Goal: Information Seeking & Learning: Learn about a topic

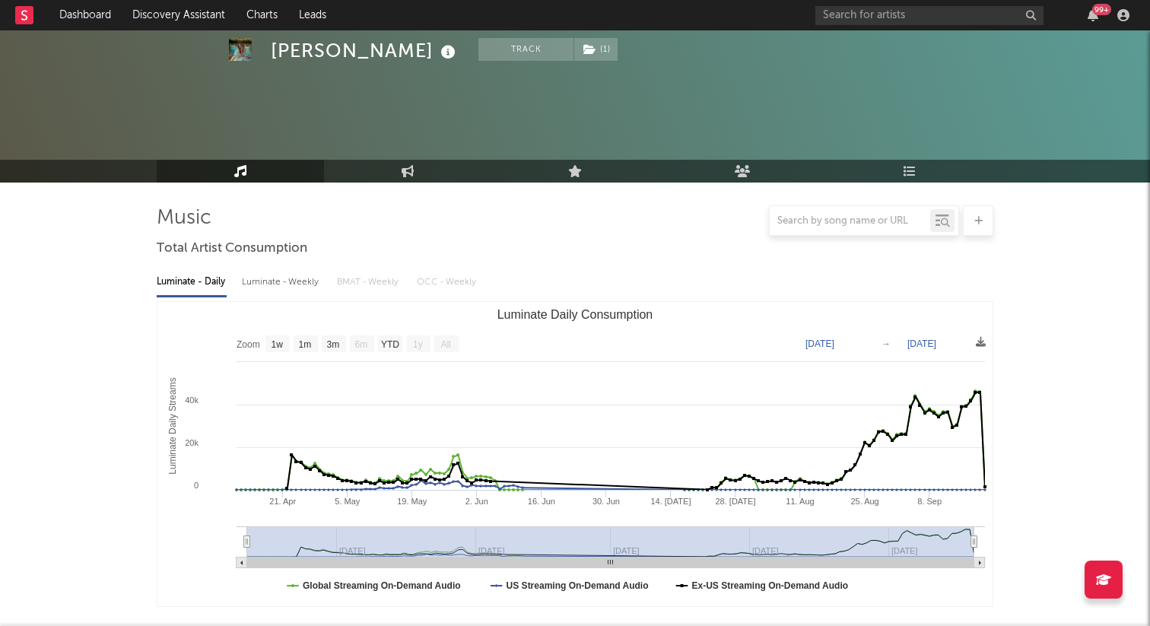
select select "1w"
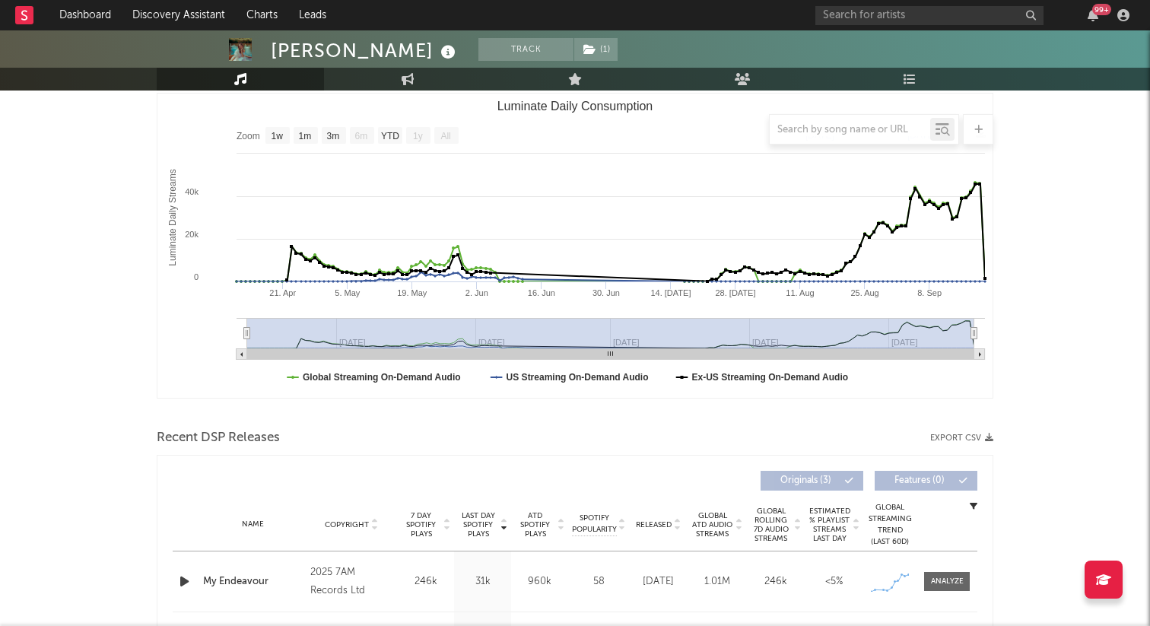
scroll to position [328, 0]
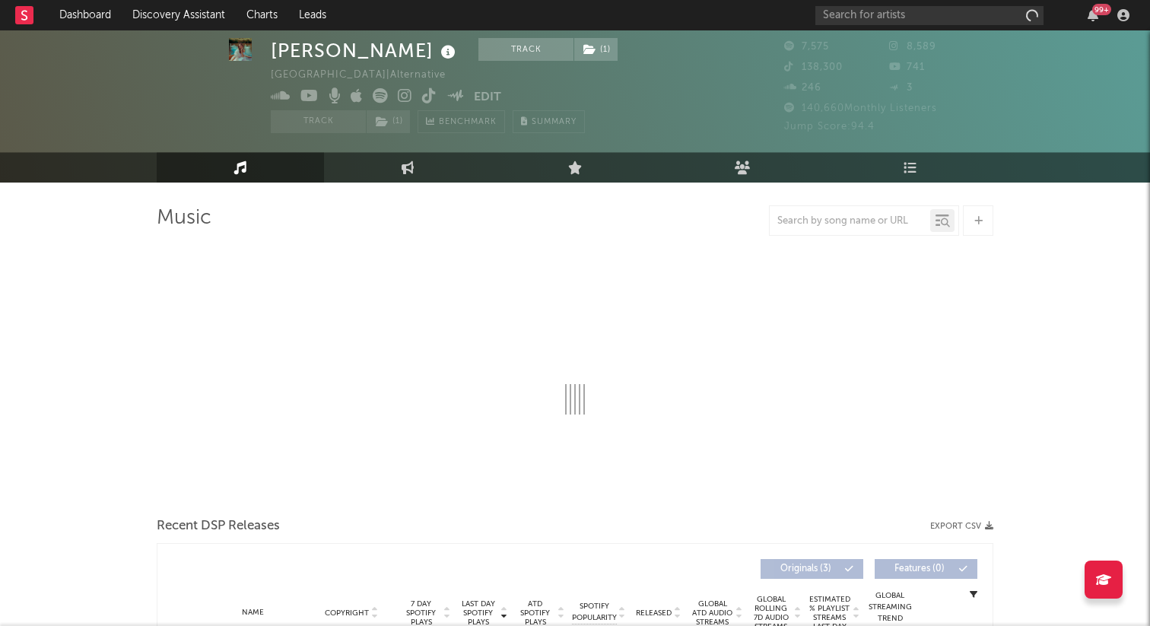
select select "1w"
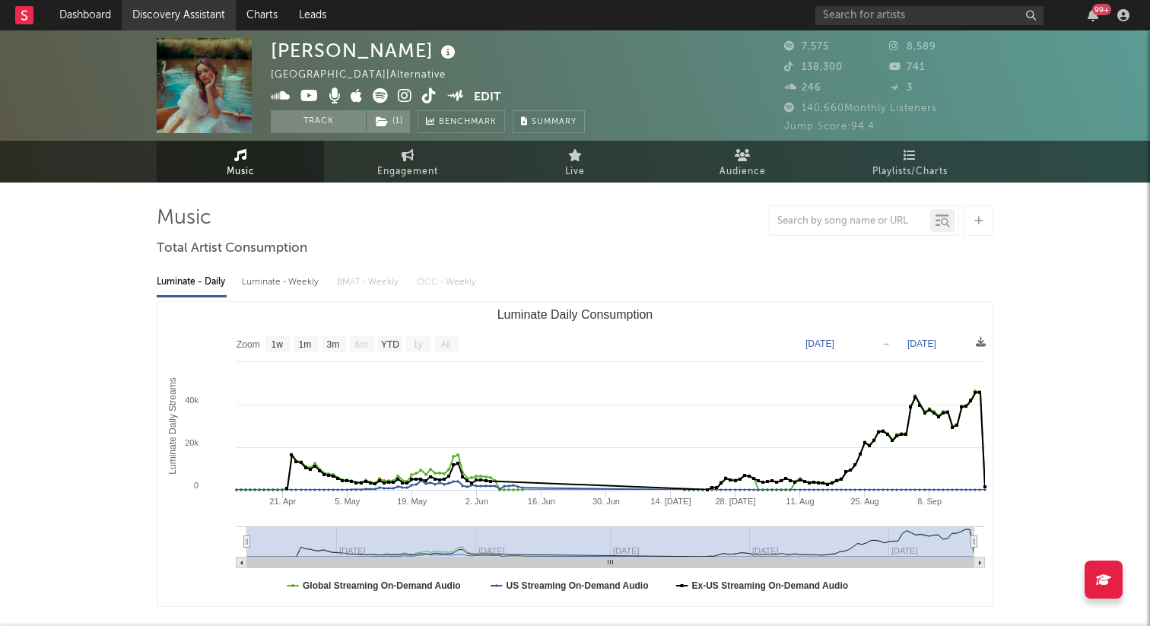
click at [167, 18] on link "Discovery Assistant" at bounding box center [179, 15] width 114 height 30
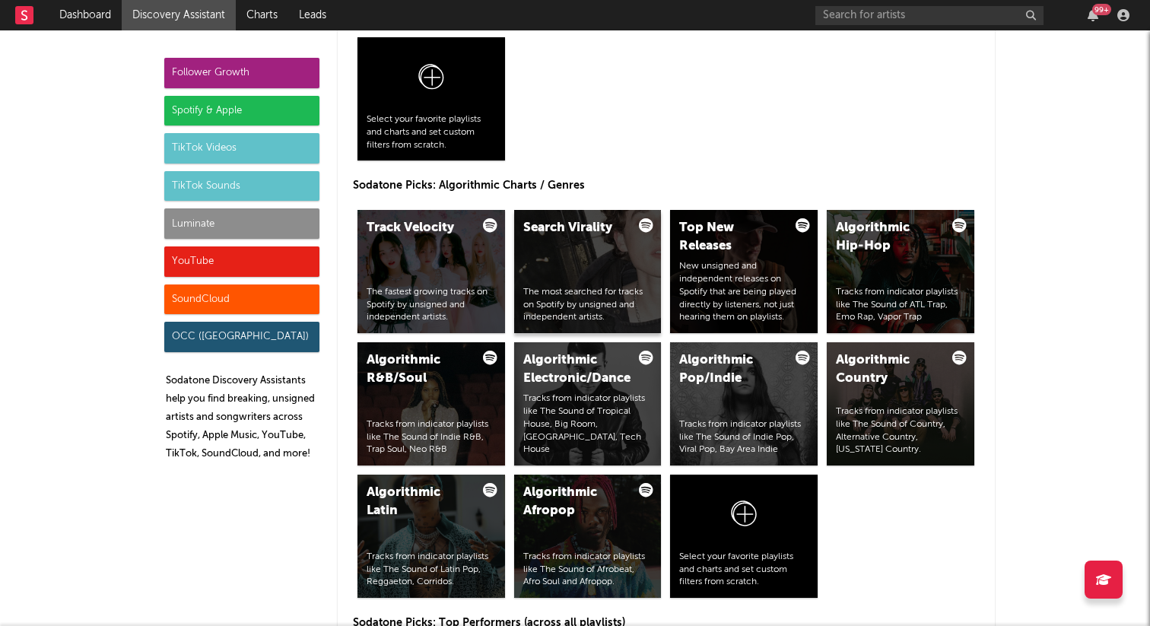
scroll to position [1829, 0]
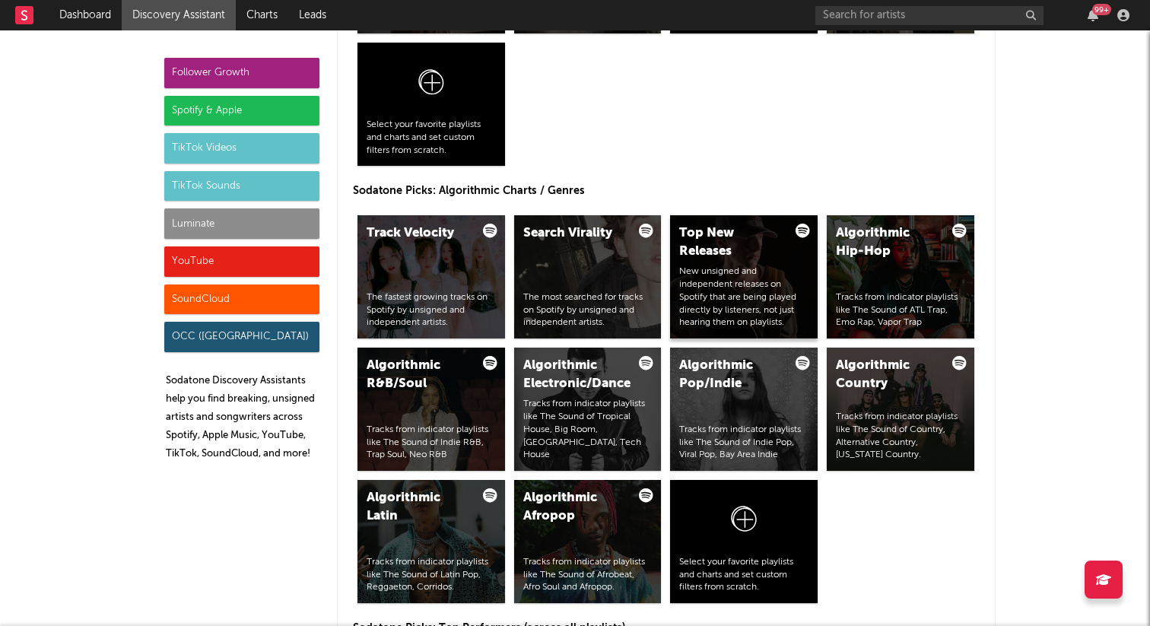
click at [752, 245] on div "Top New Releases" at bounding box center [730, 242] width 103 height 37
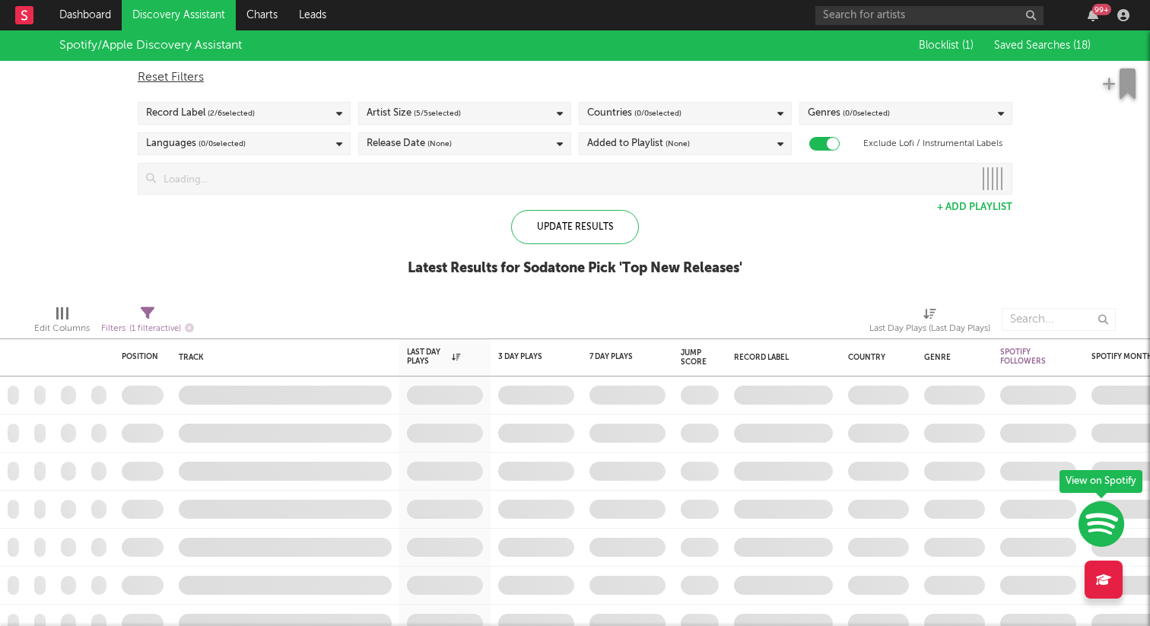
checkbox input "true"
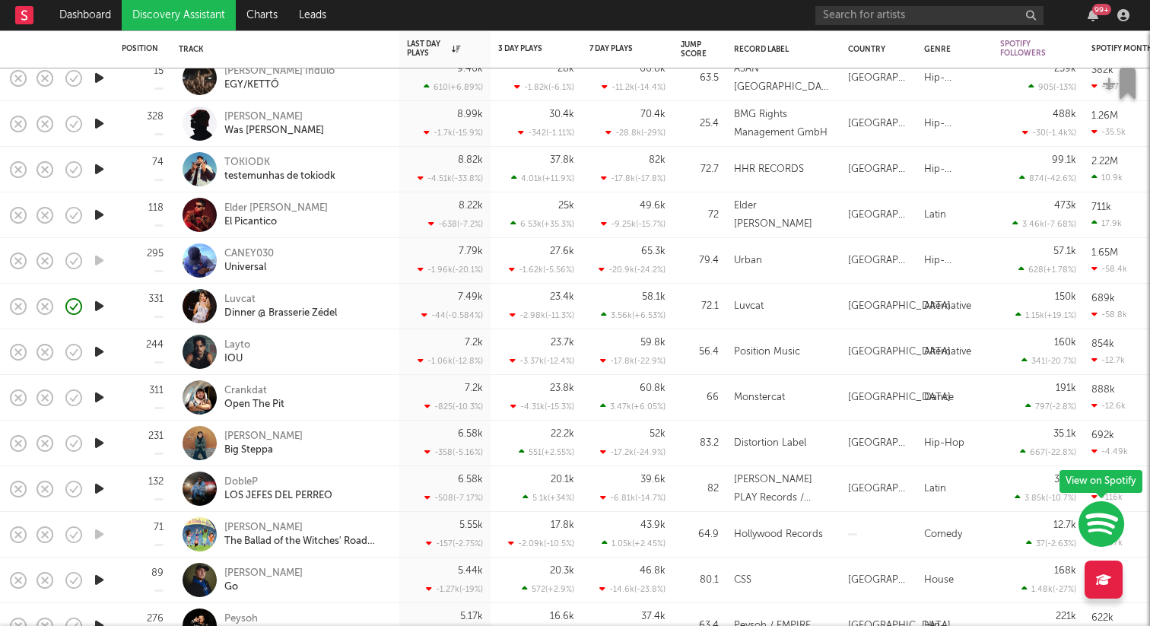
click at [99, 303] on icon "button" at bounding box center [99, 306] width 16 height 19
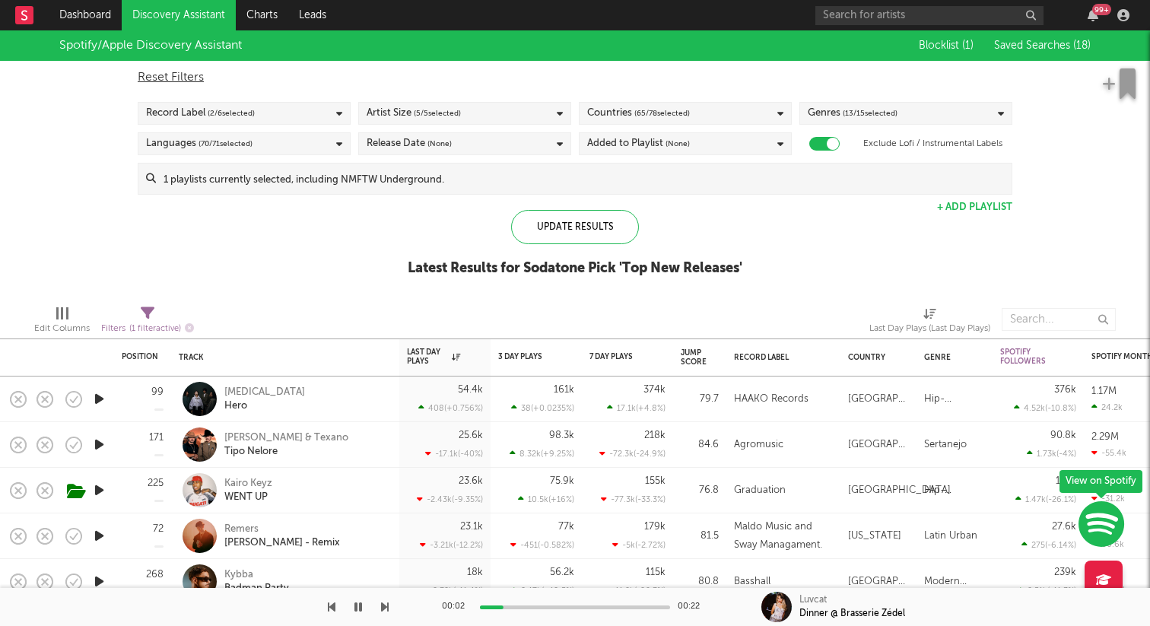
click at [100, 393] on icon "button" at bounding box center [99, 399] width 16 height 19
click at [99, 444] on icon "button" at bounding box center [99, 444] width 16 height 19
click at [97, 490] on icon "button" at bounding box center [99, 490] width 16 height 19
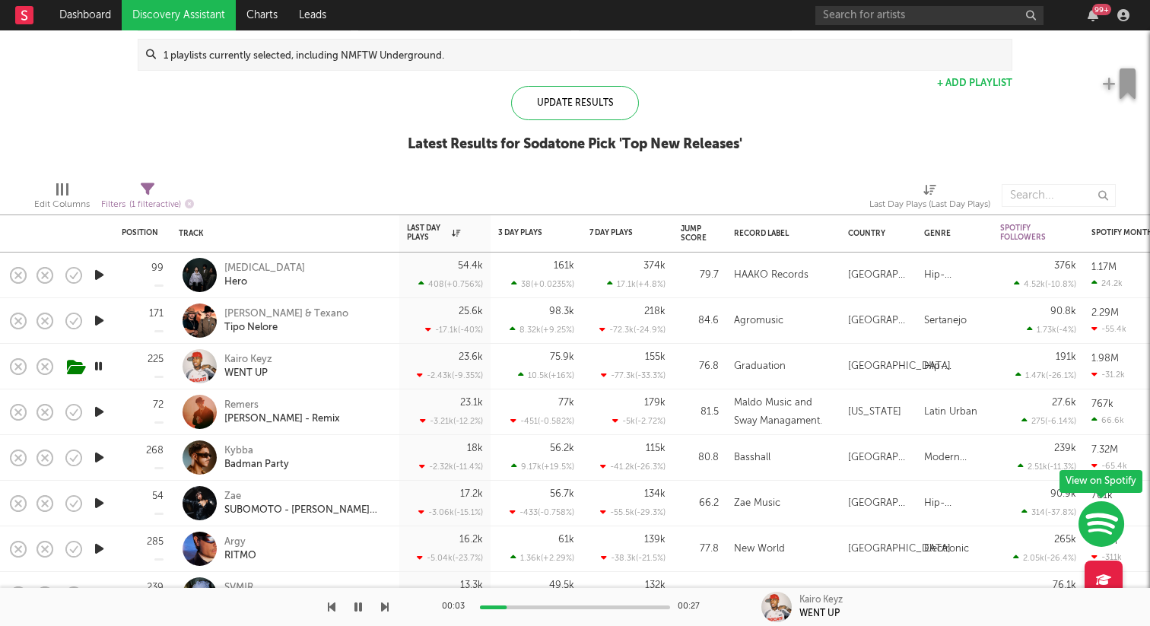
click at [101, 415] on icon "button" at bounding box center [99, 412] width 16 height 19
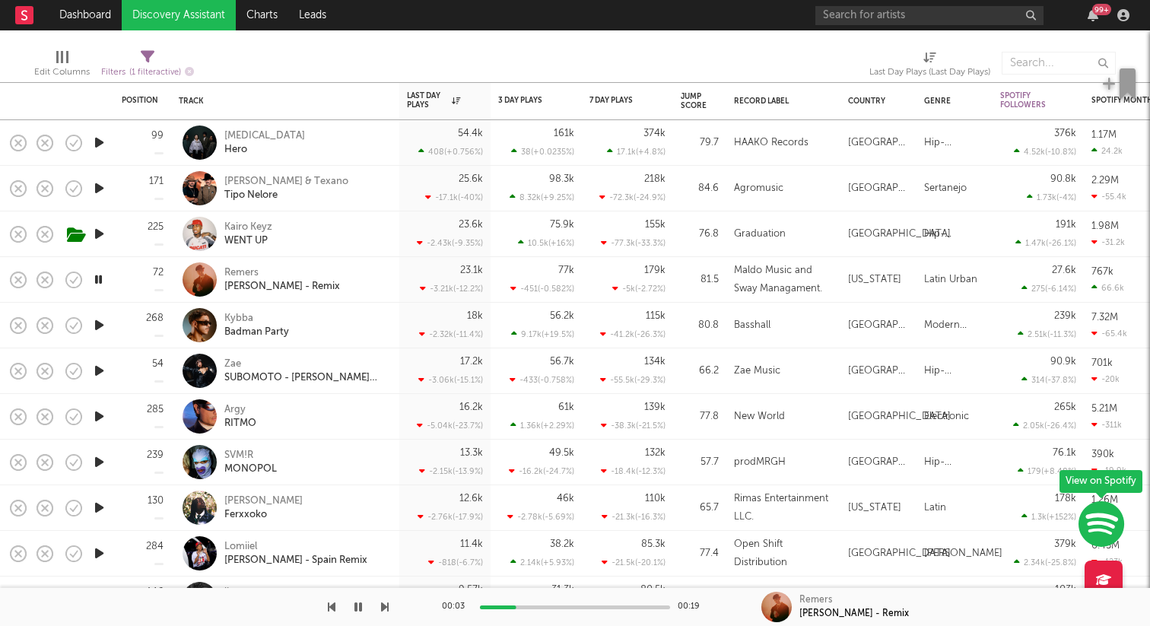
click at [104, 419] on icon "button" at bounding box center [99, 416] width 16 height 19
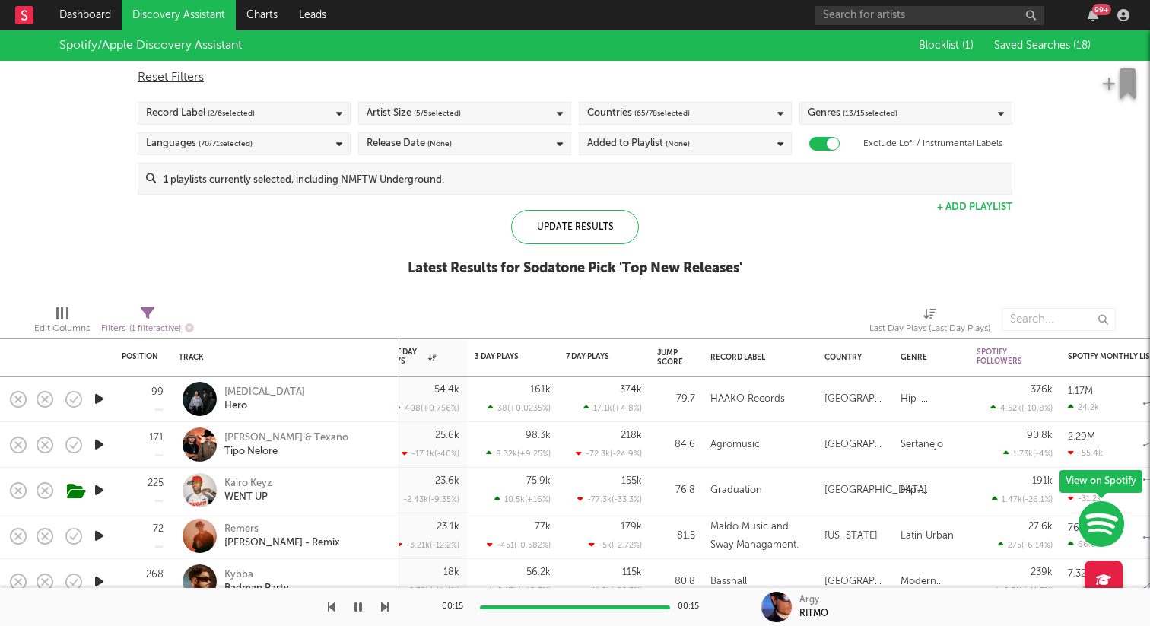
click at [173, 18] on link "Discovery Assistant" at bounding box center [179, 15] width 114 height 30
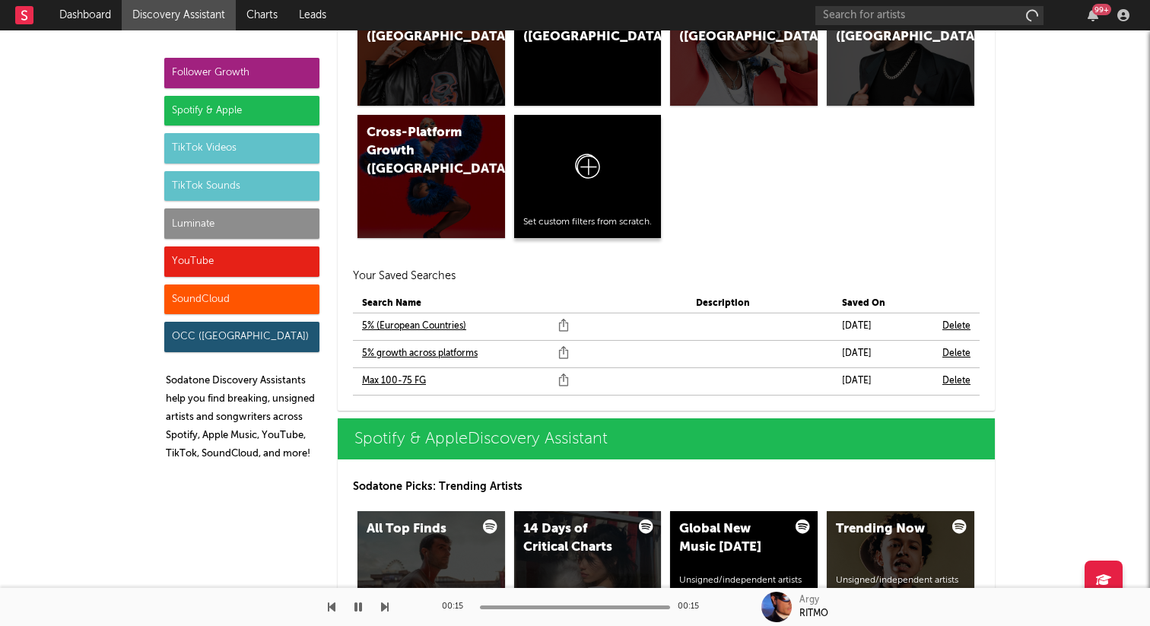
scroll to position [1261, 0]
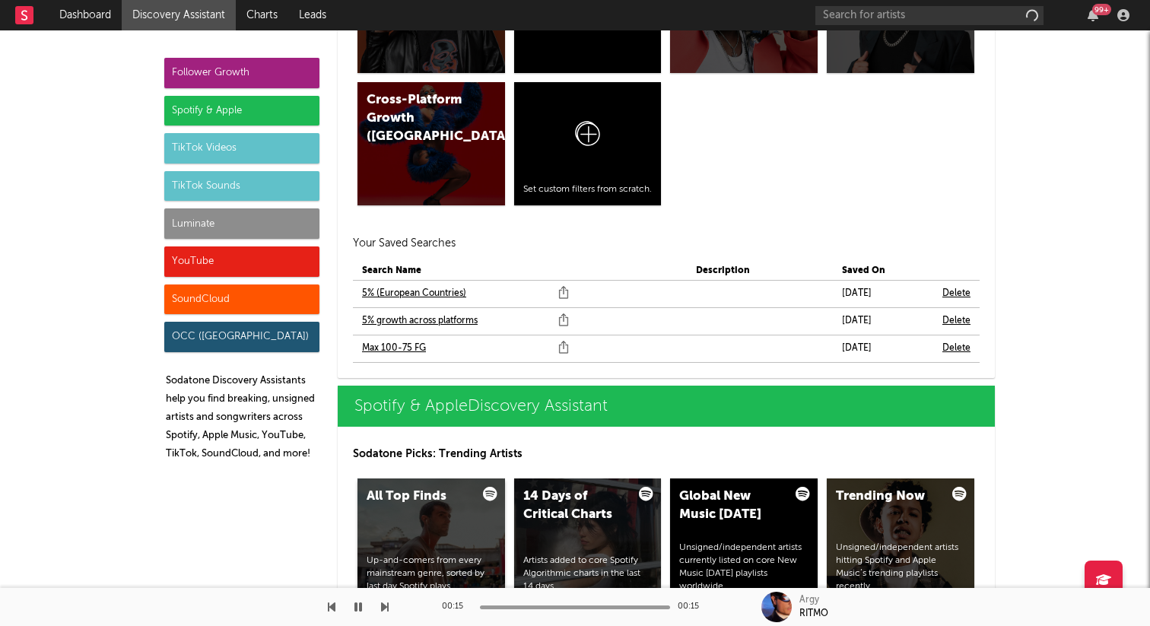
click at [441, 501] on div "All Top Finds" at bounding box center [418, 497] width 103 height 18
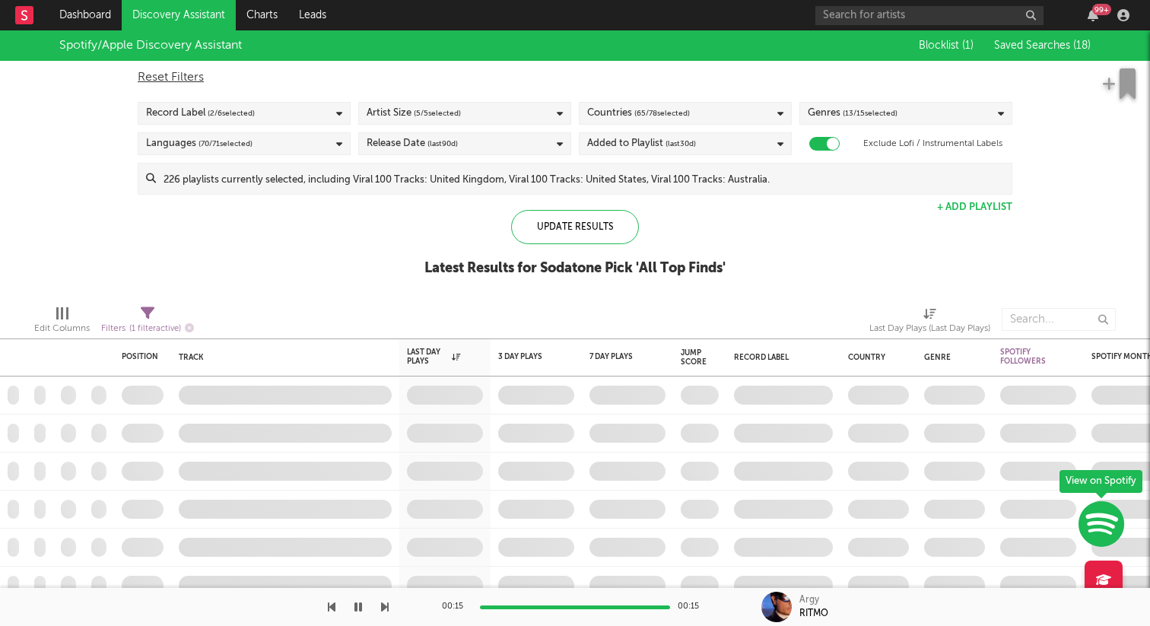
checkbox input "true"
click at [1045, 50] on span "Saved Searches ( 18 )" at bounding box center [1042, 45] width 97 height 11
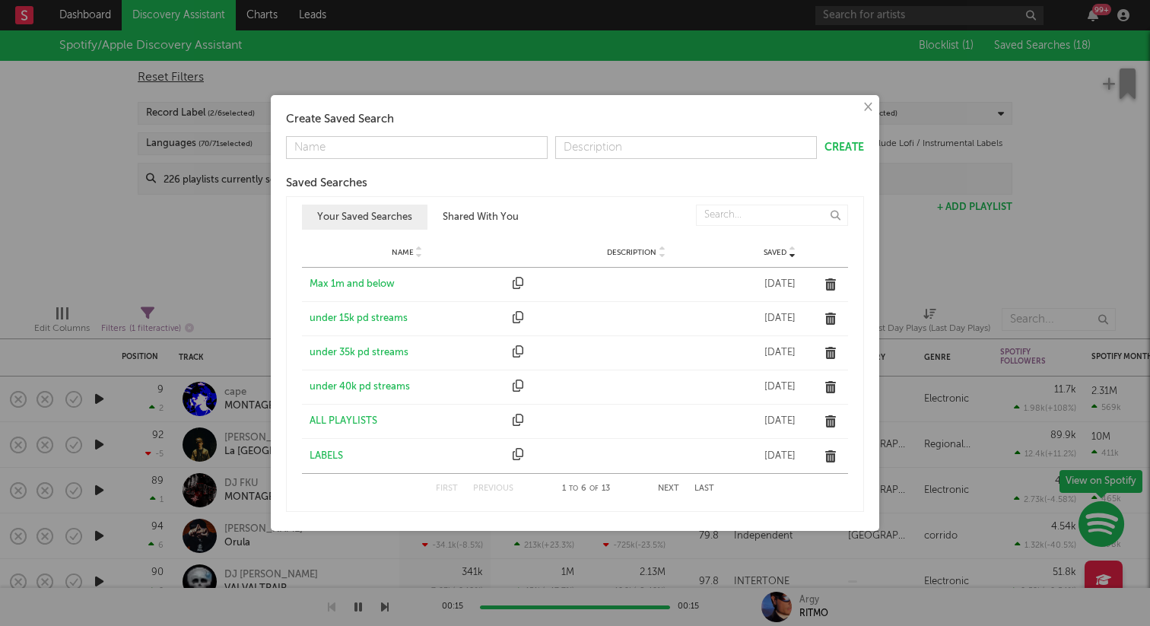
click at [63, 275] on div "× Create Saved Search Create Saved Searches Saved Name Description Saved Your S…" at bounding box center [575, 313] width 1150 height 626
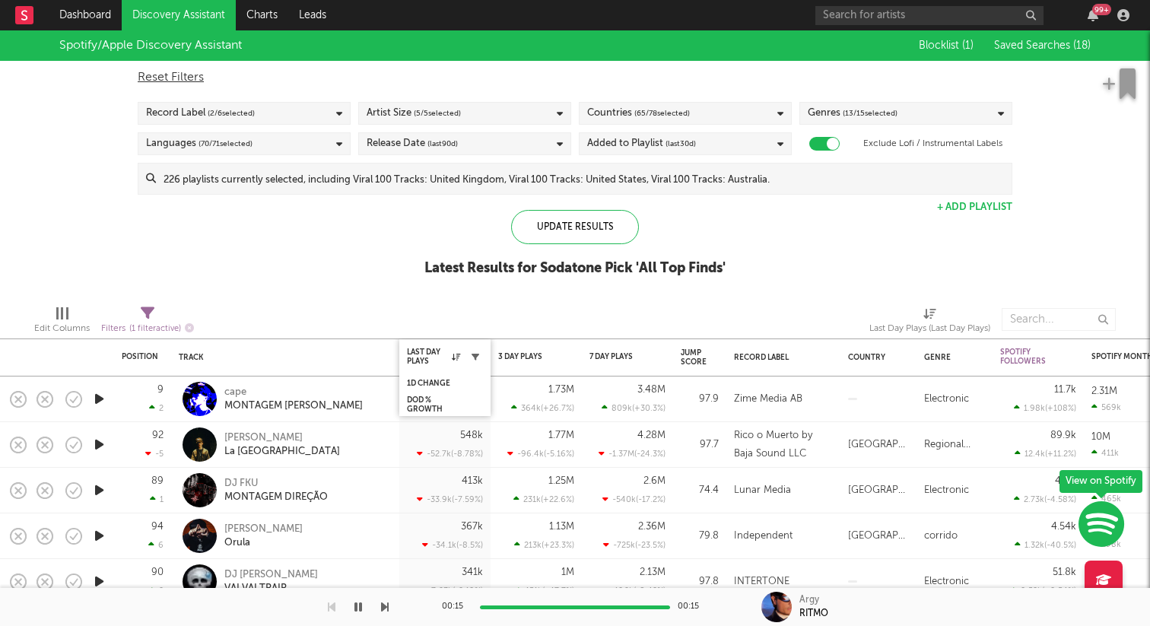
click at [477, 357] on icon "button" at bounding box center [476, 357] width 8 height 8
select select "max"
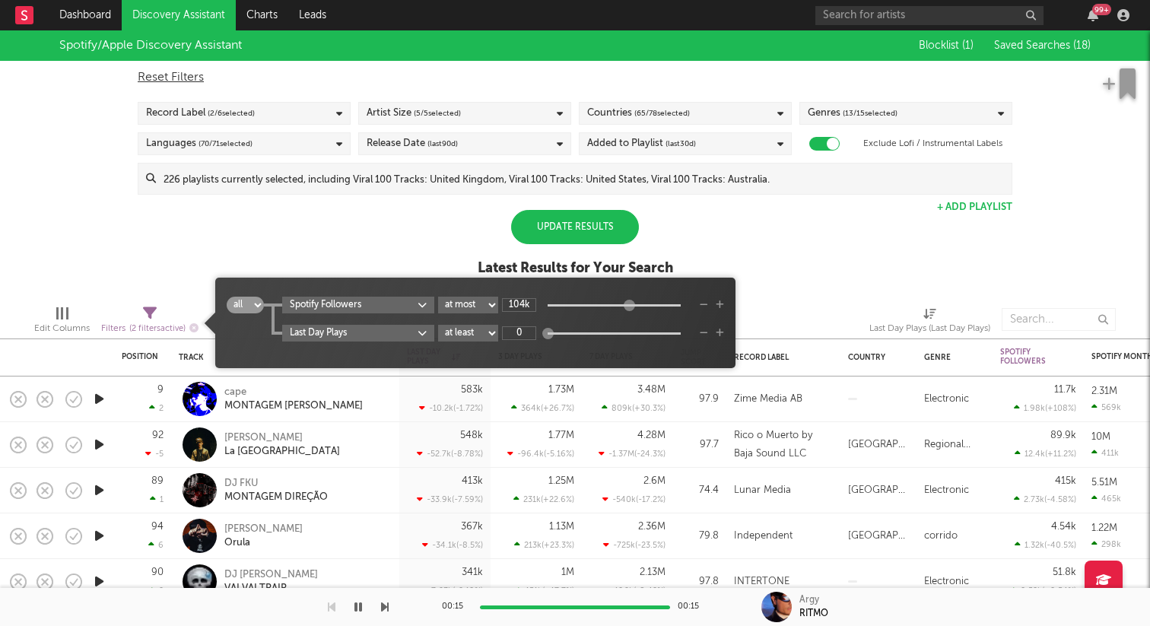
type input "92.9k"
drag, startPoint x: 640, startPoint y: 309, endPoint x: 628, endPoint y: 310, distance: 12.2
click at [628, 310] on div at bounding box center [628, 304] width 11 height 11
click at [504, 355] on div "all any Spotify Followers at least at most between 92.9k Last Day Plays at leas…" at bounding box center [476, 329] width 498 height 64
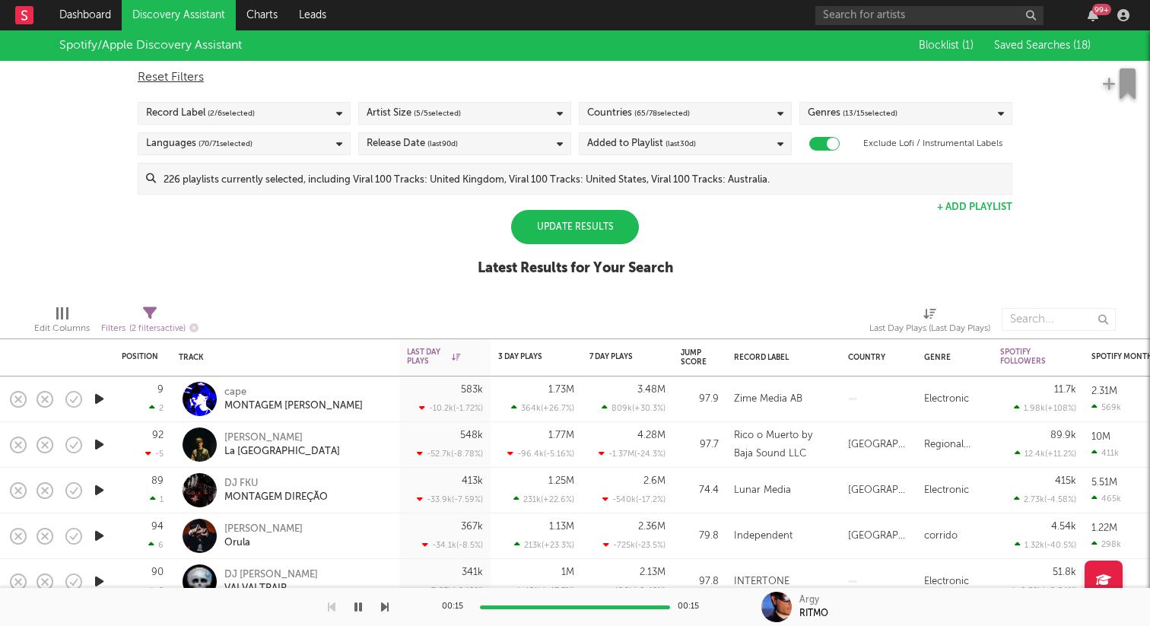
click at [240, 215] on div "Spotify/Apple Discovery Assistant Blocklist ( 1 ) Saved Searches ( 18 ) Reset F…" at bounding box center [575, 161] width 1150 height 263
click at [1131, 350] on div "Spotify Monthly Listeners" at bounding box center [1160, 357] width 137 height 30
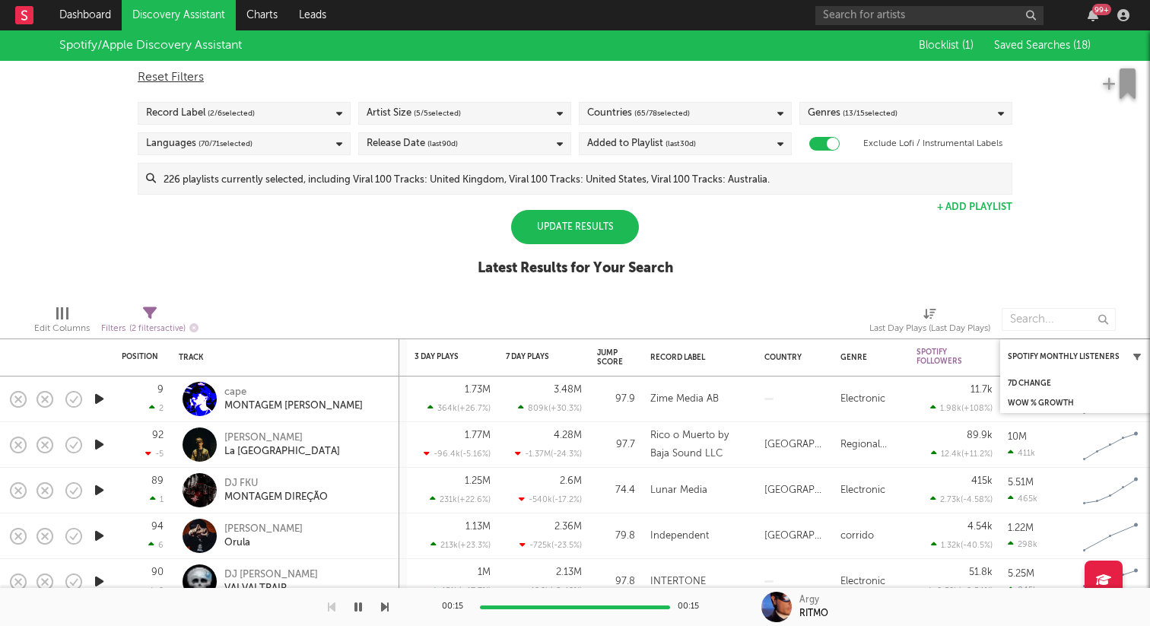
click at [1136, 353] on icon "button" at bounding box center [1138, 357] width 8 height 8
select select "max"
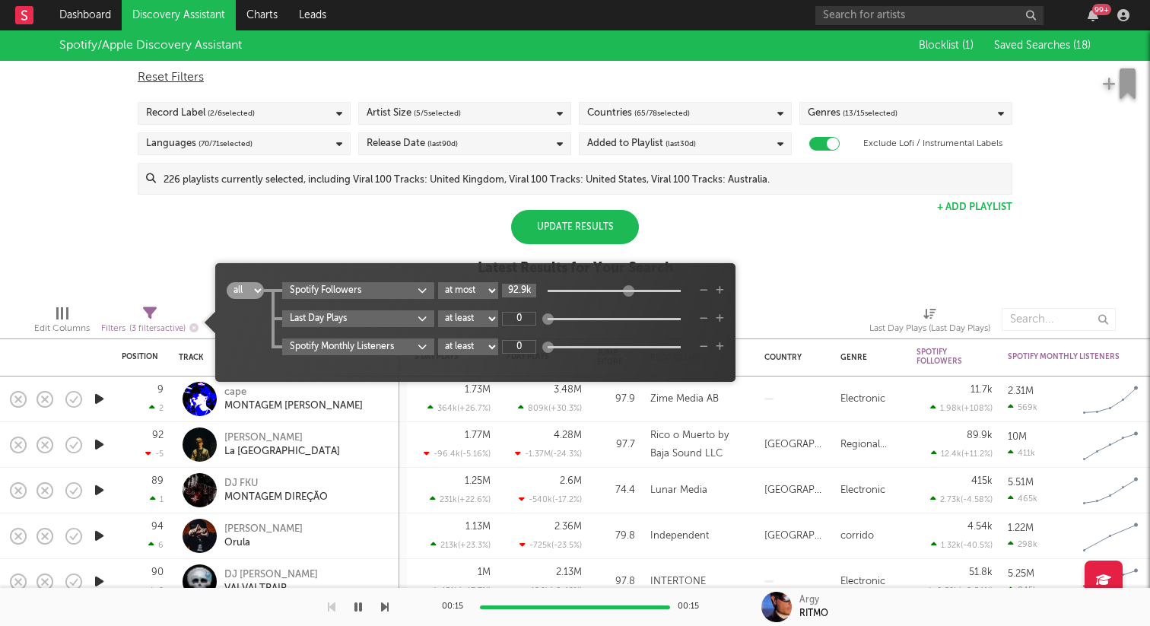
click at [517, 294] on input "92.9k" at bounding box center [519, 291] width 34 height 14
click at [464, 351] on select "at least at most between" at bounding box center [468, 347] width 60 height 17
click at [518, 290] on input "92.9k" at bounding box center [519, 291] width 34 height 14
type input "1M"
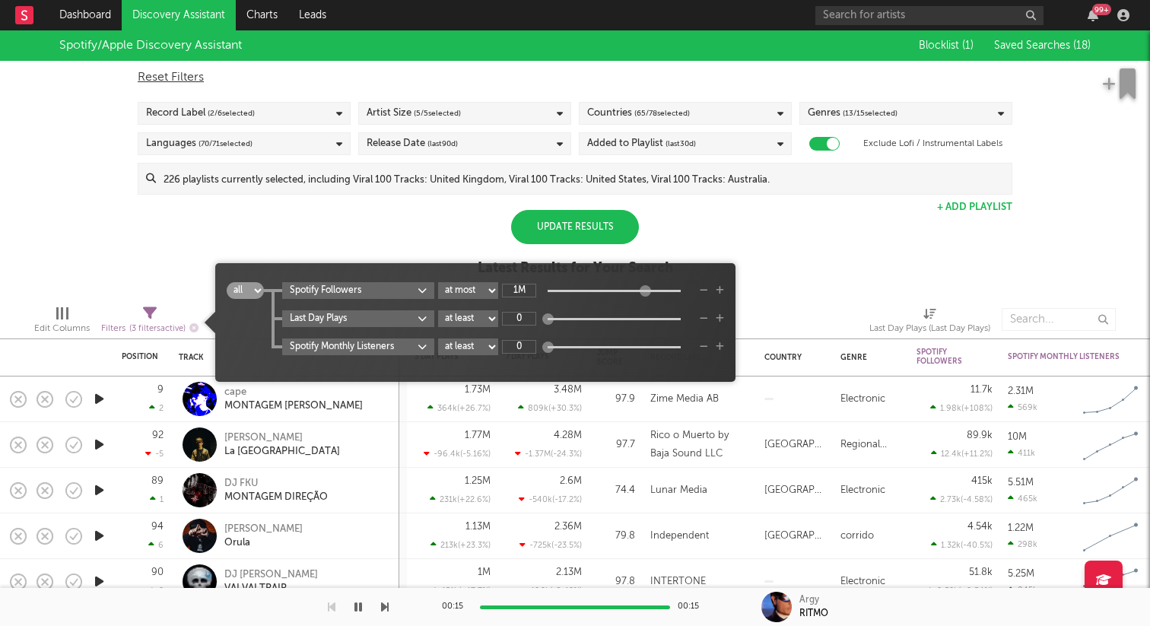
click at [505, 339] on div "Spotify Monthly Listeners at least at most between 0" at bounding box center [503, 347] width 442 height 17
click at [509, 348] on input "0" at bounding box center [519, 347] width 34 height 14
click at [528, 345] on input "0" at bounding box center [519, 347] width 34 height 14
type input "0"
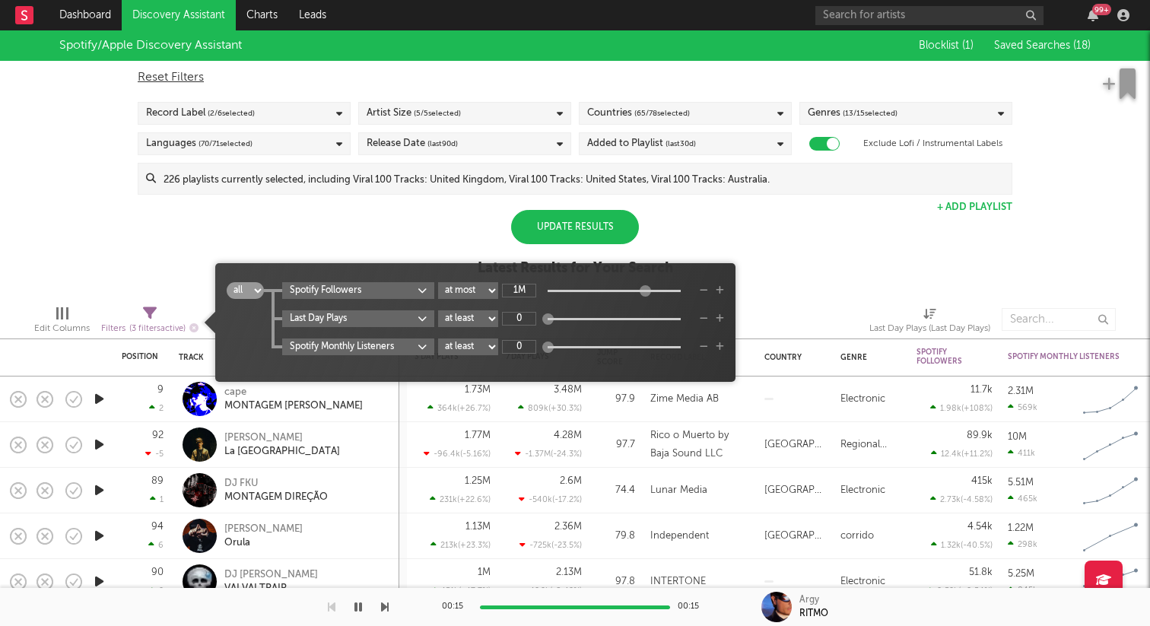
click at [492, 347] on select "at least at most between" at bounding box center [468, 347] width 60 height 17
click at [439, 339] on select "at least at most between" at bounding box center [468, 347] width 60 height 17
select select "max"
click at [526, 346] on input "0" at bounding box center [519, 347] width 34 height 14
type input "700k"
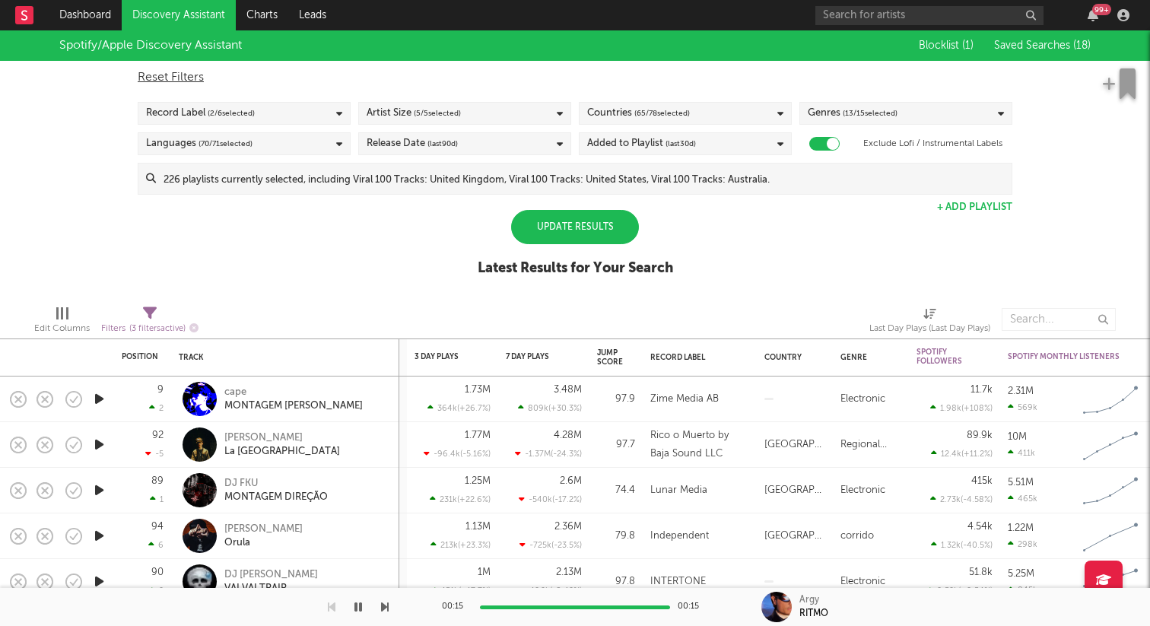
click at [908, 266] on div "Spotify/Apple Discovery Assistant Blocklist ( 1 ) Saved Searches ( 18 ) Reset F…" at bounding box center [575, 161] width 1150 height 263
click at [778, 110] on icon at bounding box center [781, 114] width 6 height 10
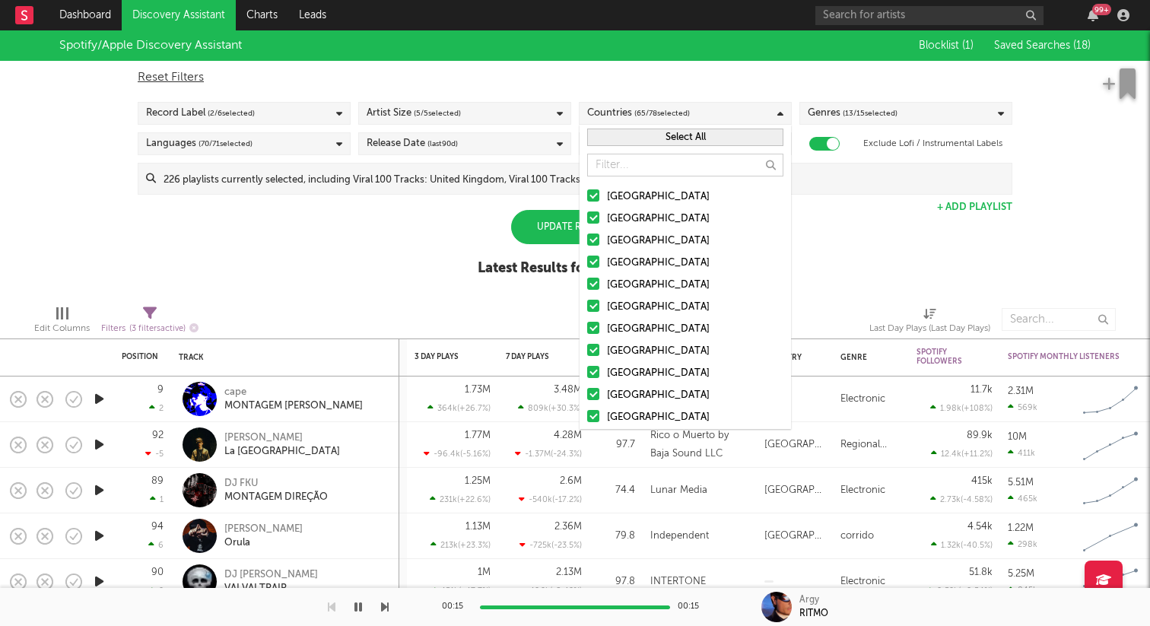
click at [590, 218] on div at bounding box center [593, 218] width 12 height 12
click at [587, 218] on input "[GEOGRAPHIC_DATA]" at bounding box center [587, 219] width 0 height 18
click at [589, 238] on div at bounding box center [593, 240] width 12 height 12
click at [587, 238] on input "[GEOGRAPHIC_DATA]" at bounding box center [587, 241] width 0 height 18
click at [593, 303] on div at bounding box center [593, 306] width 12 height 12
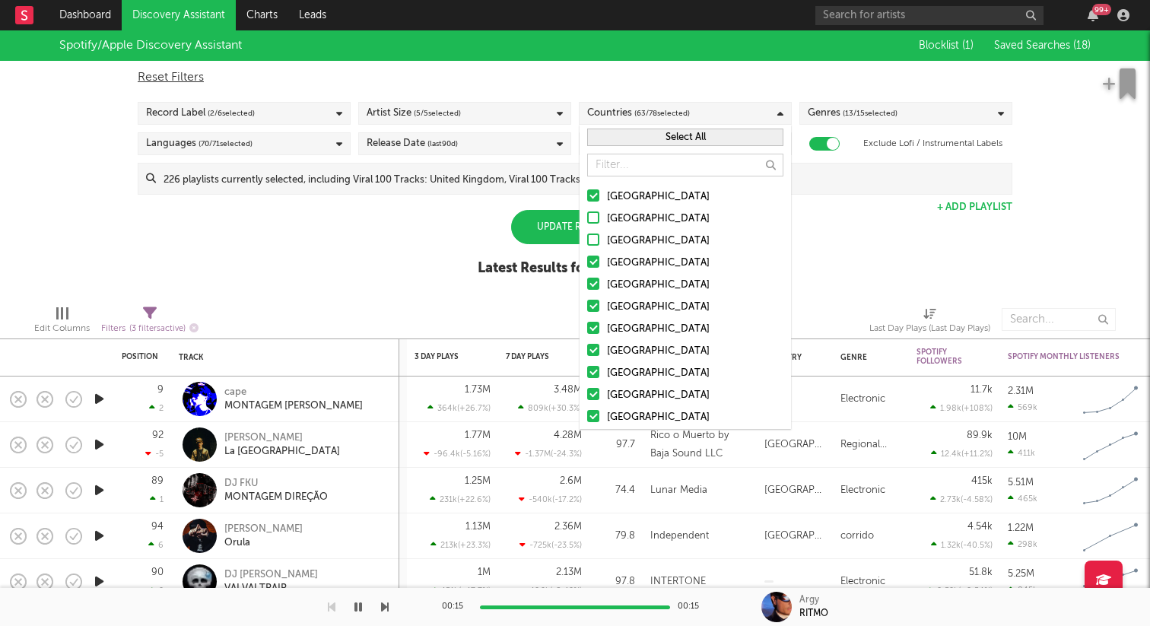
click at [587, 303] on input "[GEOGRAPHIC_DATA]" at bounding box center [587, 307] width 0 height 18
drag, startPoint x: 590, startPoint y: 323, endPoint x: 594, endPoint y: 348, distance: 24.6
click at [592, 325] on div at bounding box center [593, 328] width 12 height 12
click at [587, 325] on input "[GEOGRAPHIC_DATA]" at bounding box center [587, 329] width 0 height 18
drag, startPoint x: 594, startPoint y: 348, endPoint x: 635, endPoint y: 135, distance: 216.8
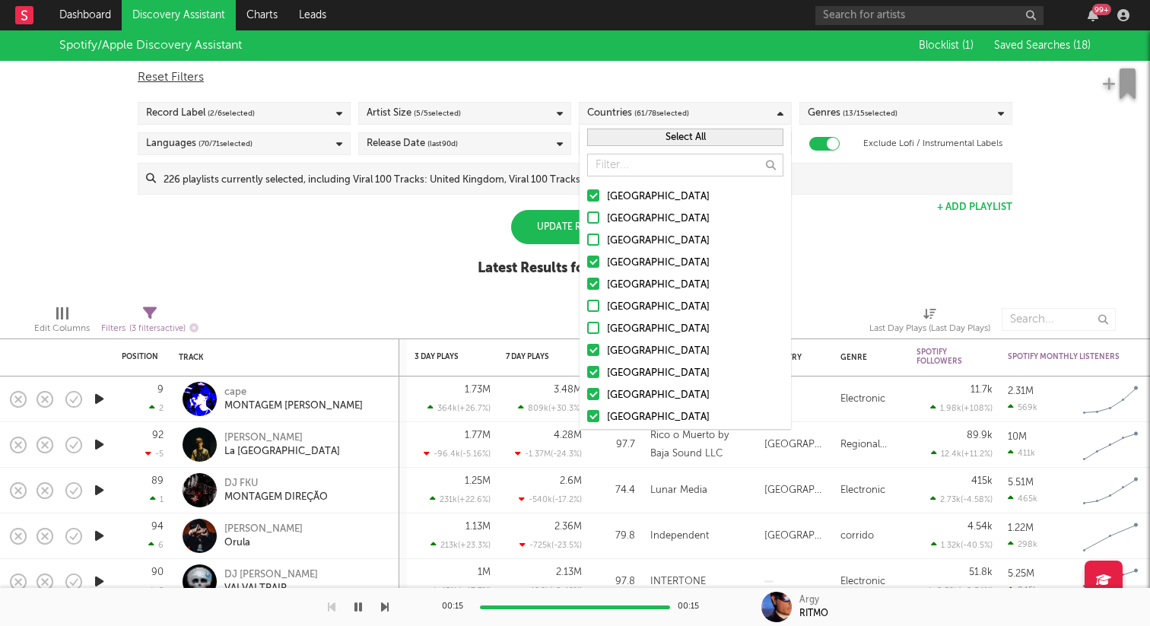
click at [597, 344] on div at bounding box center [593, 350] width 12 height 12
click at [587, 343] on input "[GEOGRAPHIC_DATA]" at bounding box center [587, 351] width 0 height 18
click at [682, 129] on button "Select All" at bounding box center [685, 138] width 196 height 18
click at [682, 132] on button "Deselect All" at bounding box center [685, 138] width 196 height 18
click at [590, 197] on div at bounding box center [593, 195] width 12 height 12
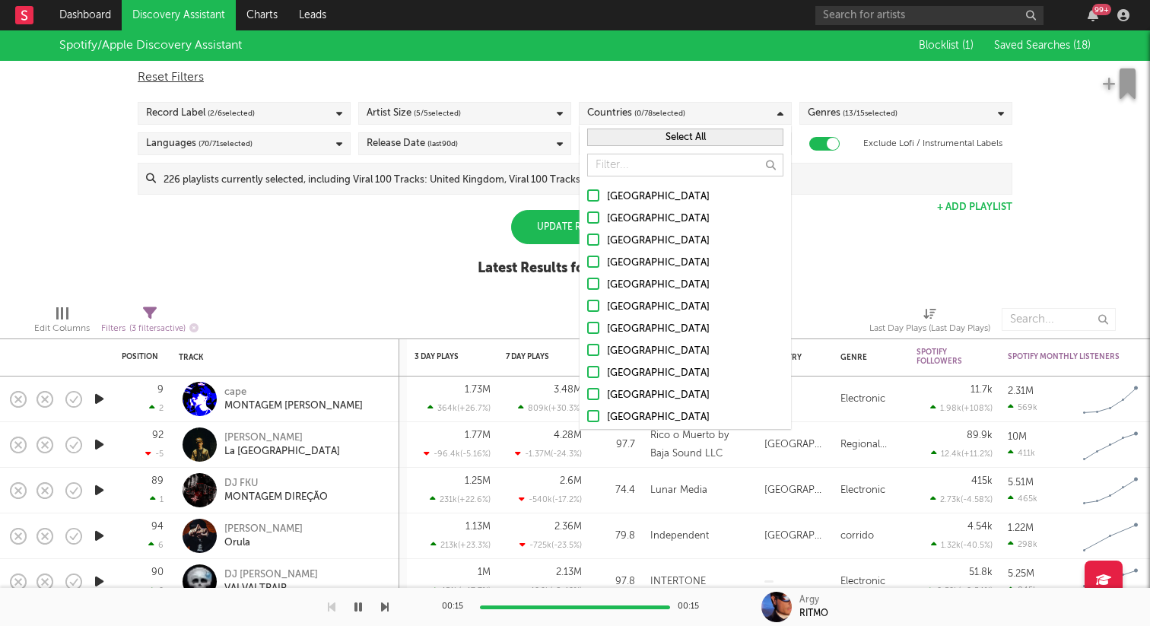
click at [587, 197] on input "[GEOGRAPHIC_DATA]" at bounding box center [587, 197] width 0 height 18
click at [595, 261] on div at bounding box center [593, 262] width 12 height 12
click at [587, 261] on input "[GEOGRAPHIC_DATA]" at bounding box center [587, 263] width 0 height 18
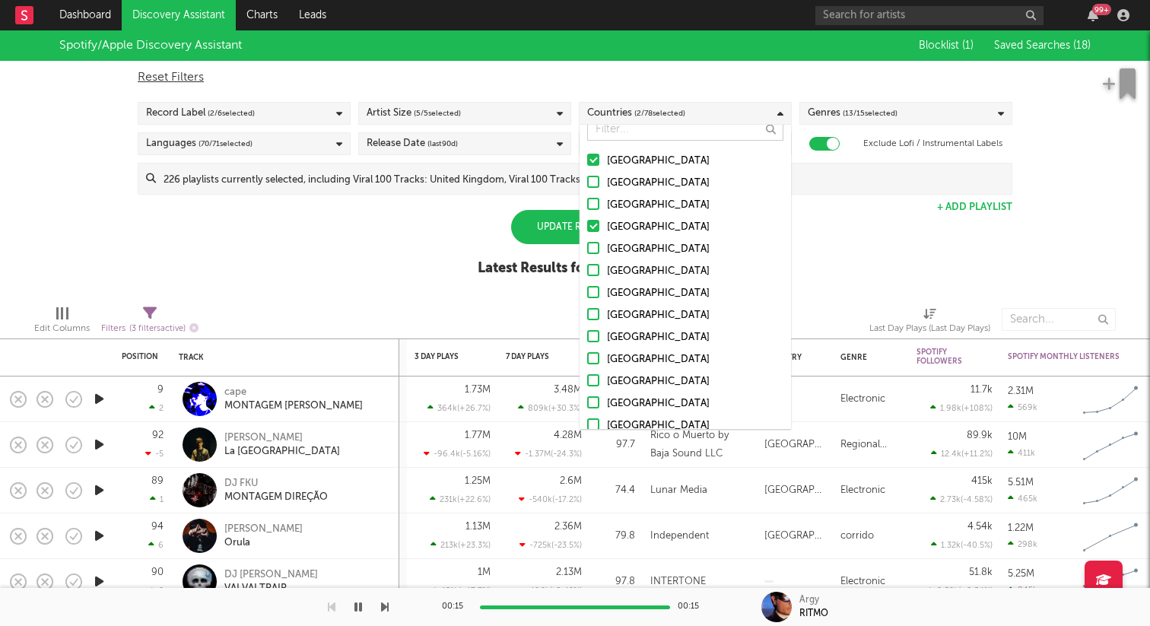
click at [588, 250] on div at bounding box center [593, 248] width 12 height 12
click at [587, 250] on input "[GEOGRAPHIC_DATA]" at bounding box center [587, 249] width 0 height 18
click at [594, 161] on div at bounding box center [593, 157] width 12 height 12
click at [587, 161] on input "[GEOGRAPHIC_DATA]" at bounding box center [587, 159] width 0 height 18
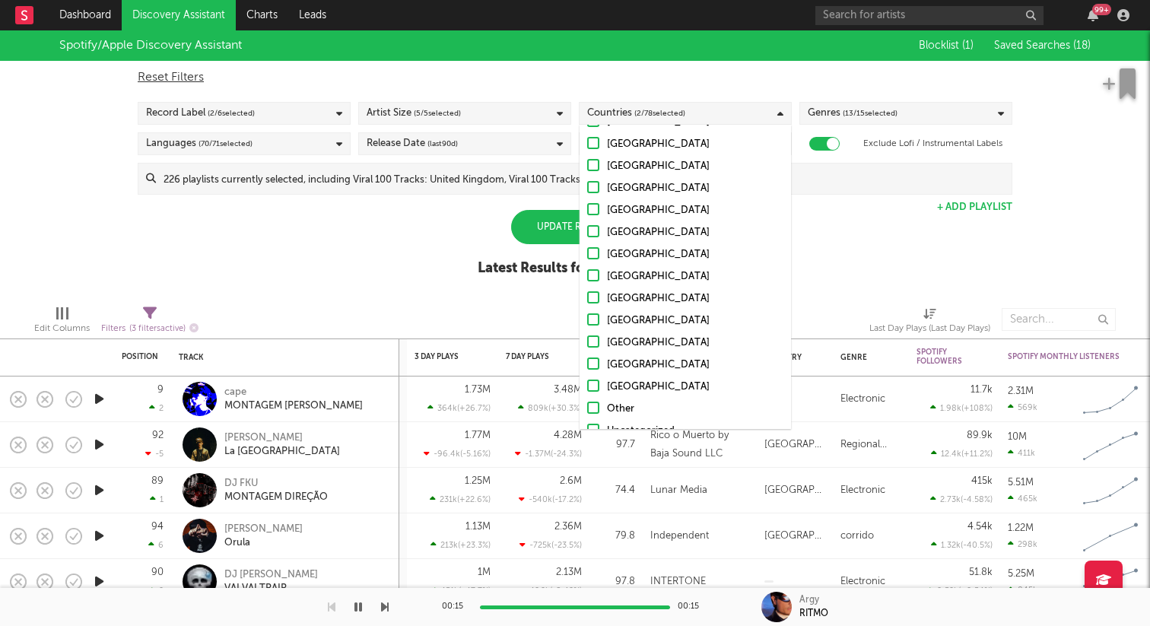
scroll to position [1484, 0]
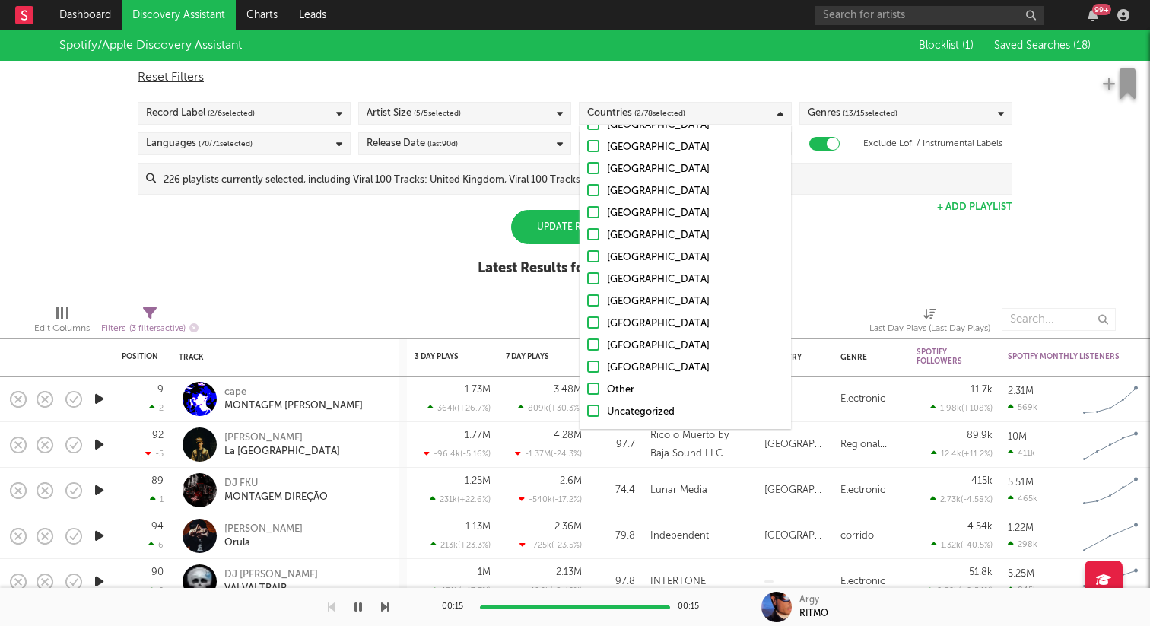
click at [457, 246] on div "Spotify/Apple Discovery Assistant Blocklist ( 1 ) Saved Searches ( 18 ) Reset F…" at bounding box center [575, 161] width 1150 height 263
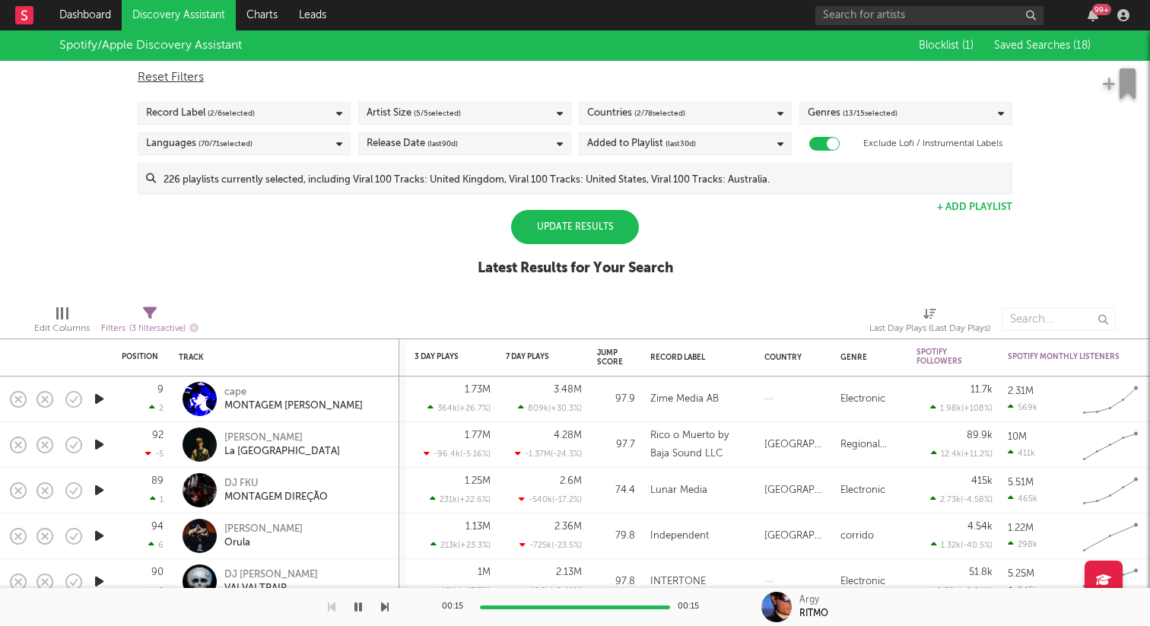
click at [568, 224] on div "Update Results" at bounding box center [575, 227] width 128 height 34
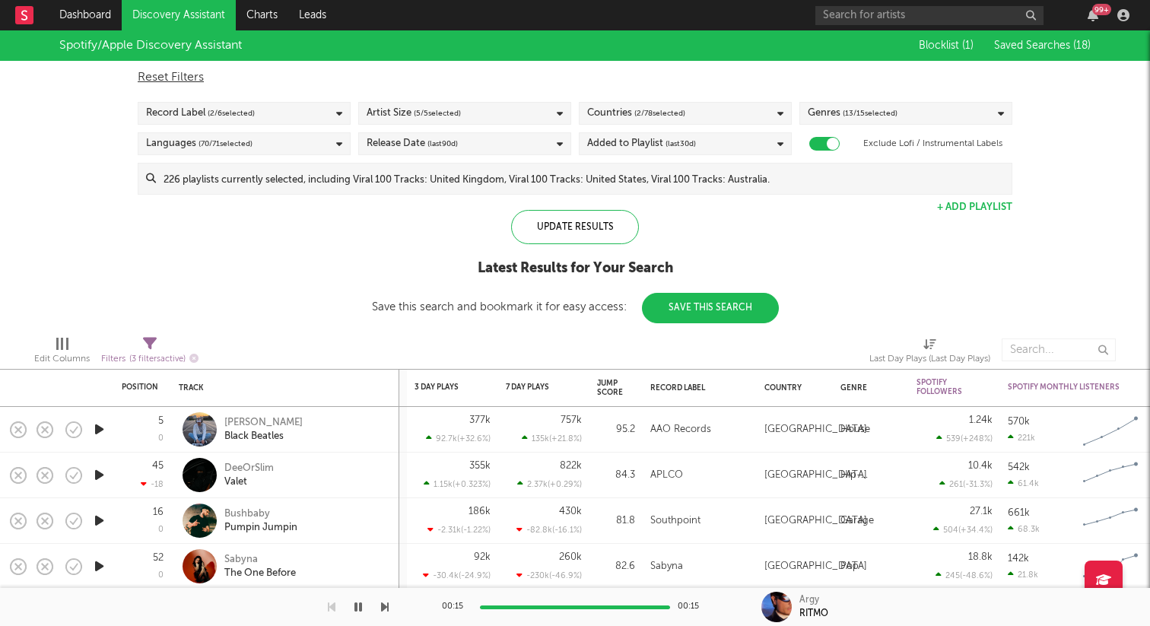
click at [97, 426] on icon "button" at bounding box center [99, 429] width 16 height 19
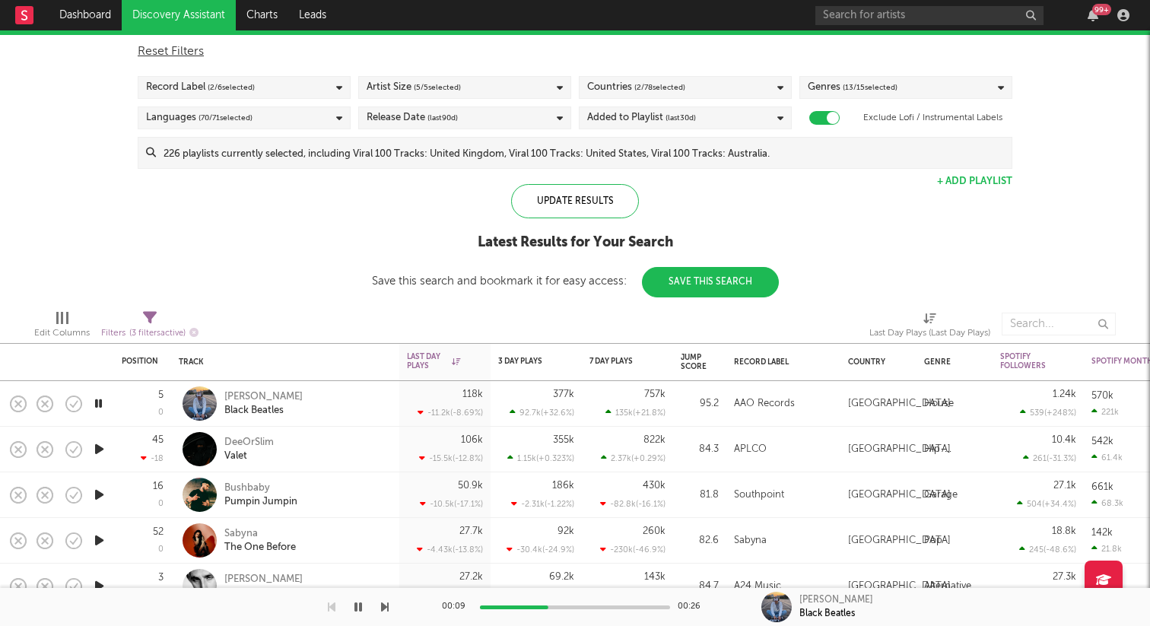
click at [98, 450] on icon "button" at bounding box center [99, 449] width 16 height 19
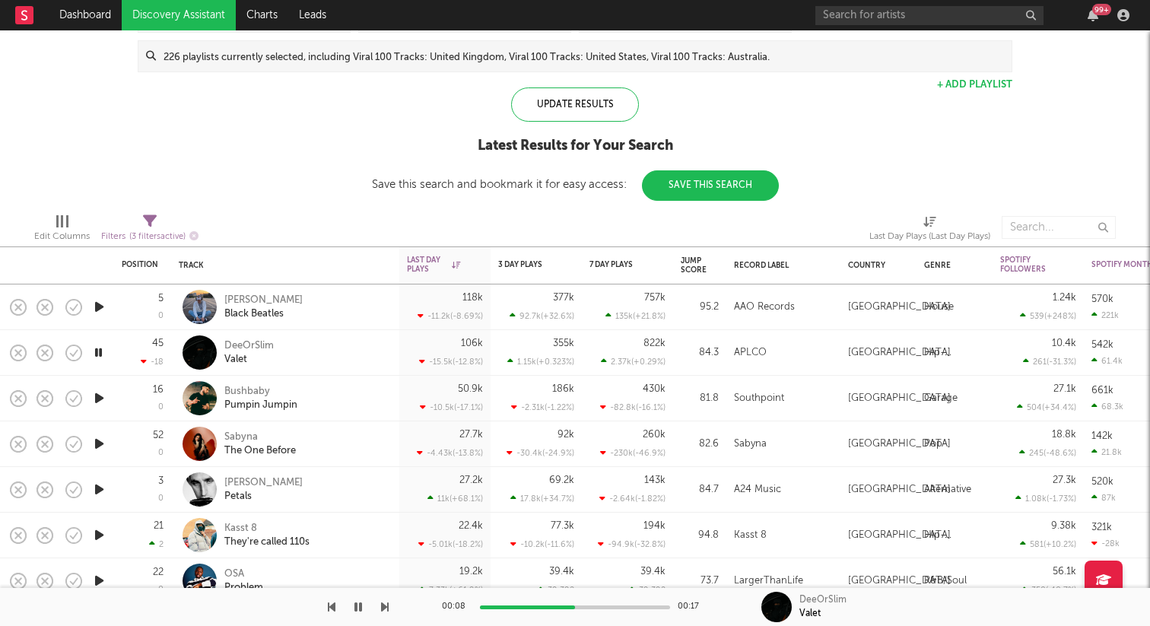
click at [103, 447] on icon "button" at bounding box center [99, 443] width 16 height 19
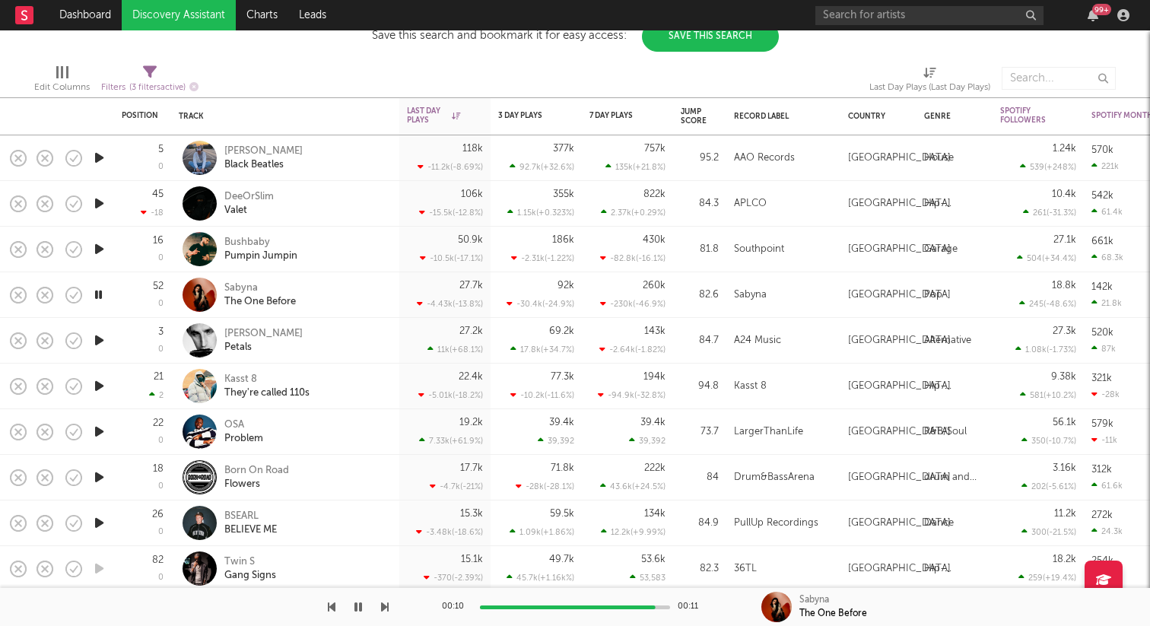
click at [103, 338] on icon "button" at bounding box center [99, 340] width 16 height 19
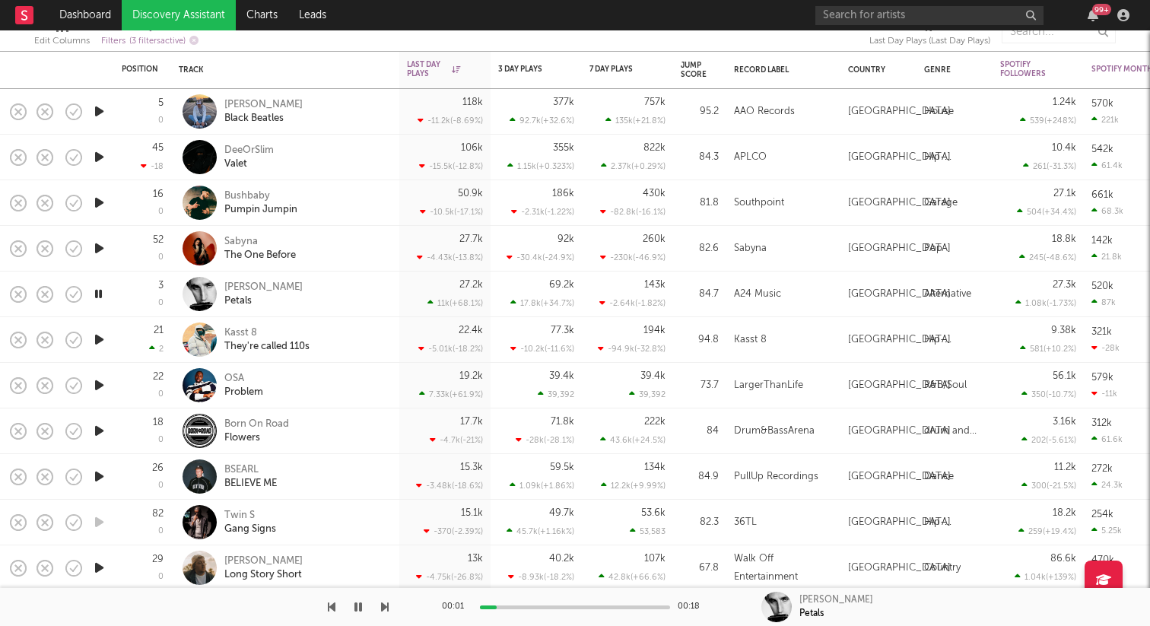
click at [102, 339] on icon "button" at bounding box center [99, 339] width 16 height 19
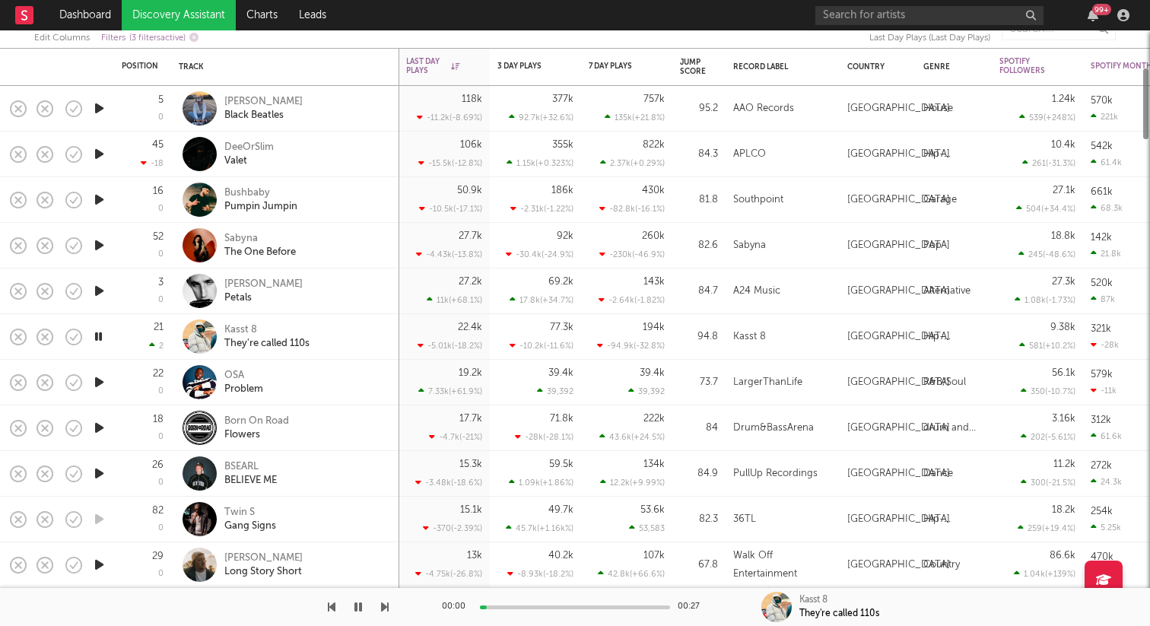
click at [103, 383] on icon "button" at bounding box center [99, 382] width 16 height 19
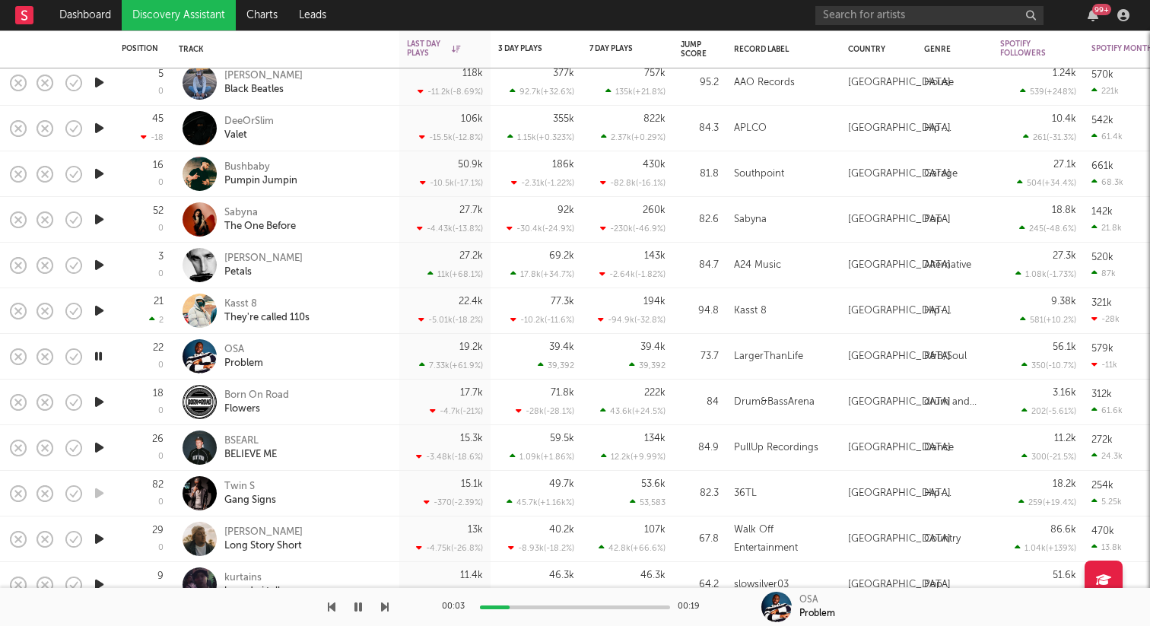
click at [99, 445] on icon "button" at bounding box center [99, 447] width 16 height 19
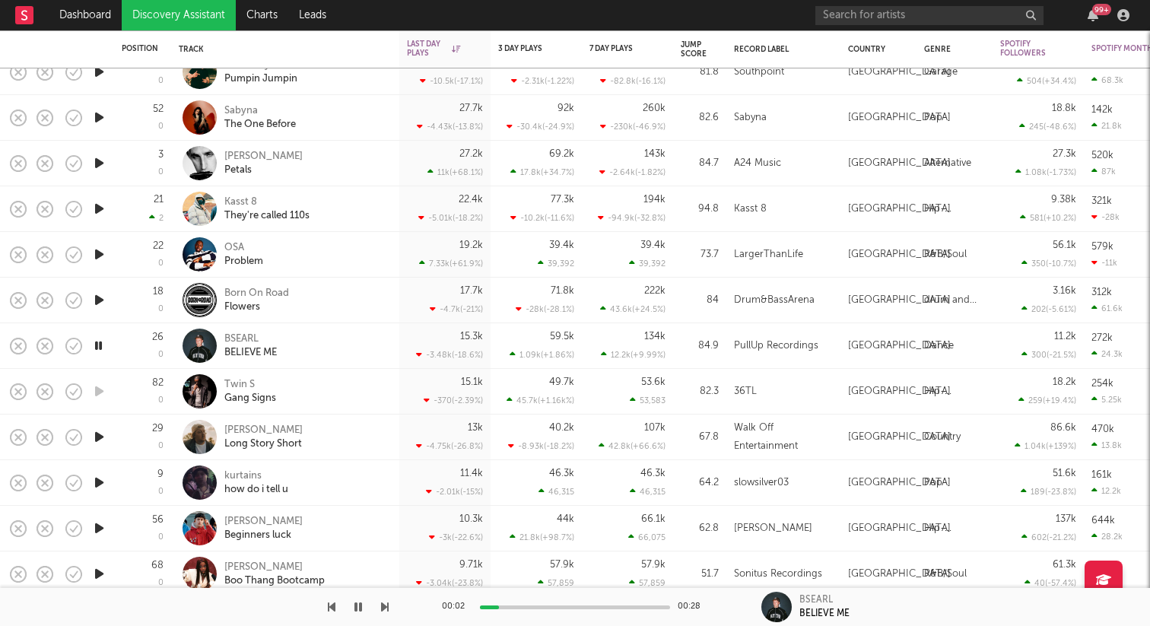
click at [101, 436] on icon "button" at bounding box center [99, 437] width 16 height 19
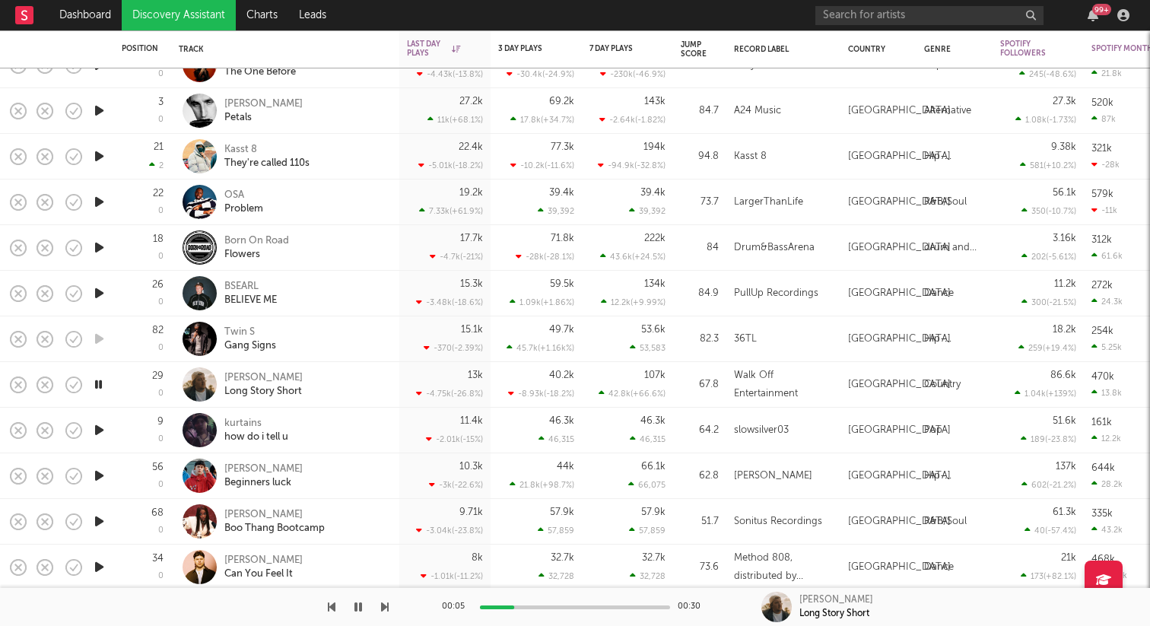
click at [104, 429] on icon "button" at bounding box center [99, 430] width 16 height 19
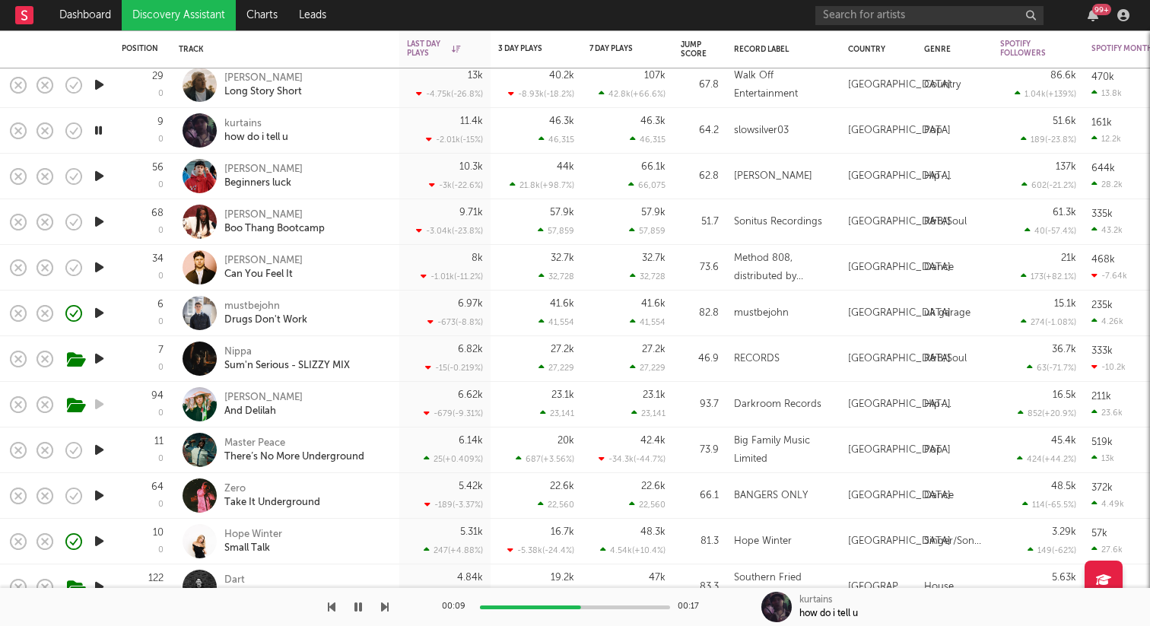
click at [101, 499] on icon "button" at bounding box center [99, 495] width 16 height 19
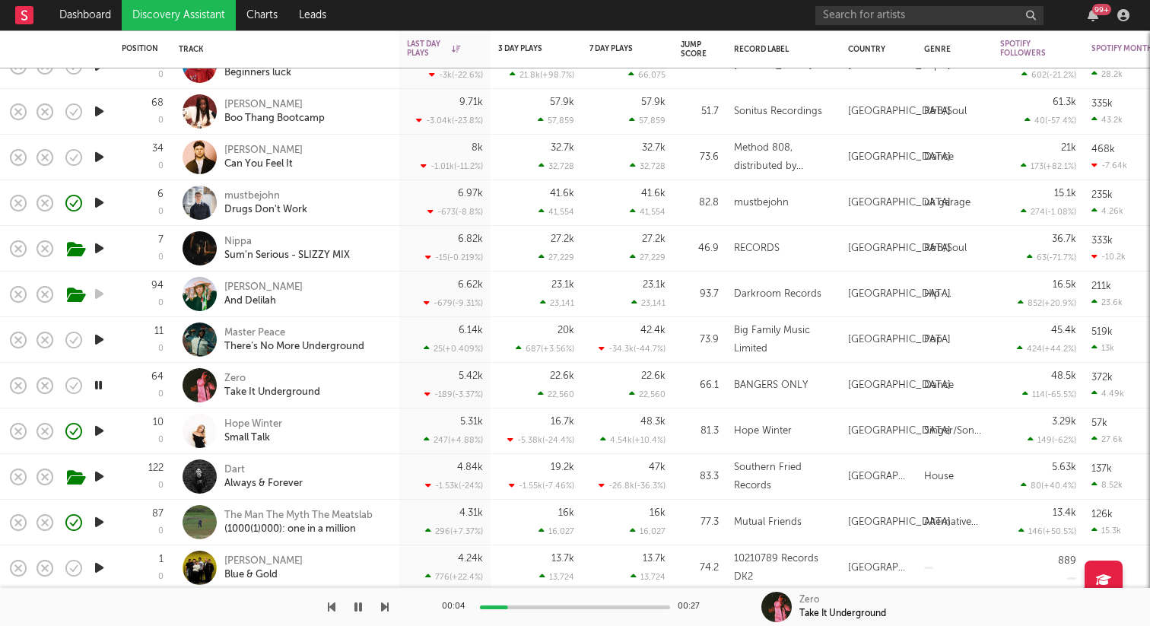
click at [100, 432] on icon "button" at bounding box center [99, 431] width 16 height 19
click at [97, 520] on icon "button" at bounding box center [99, 521] width 16 height 19
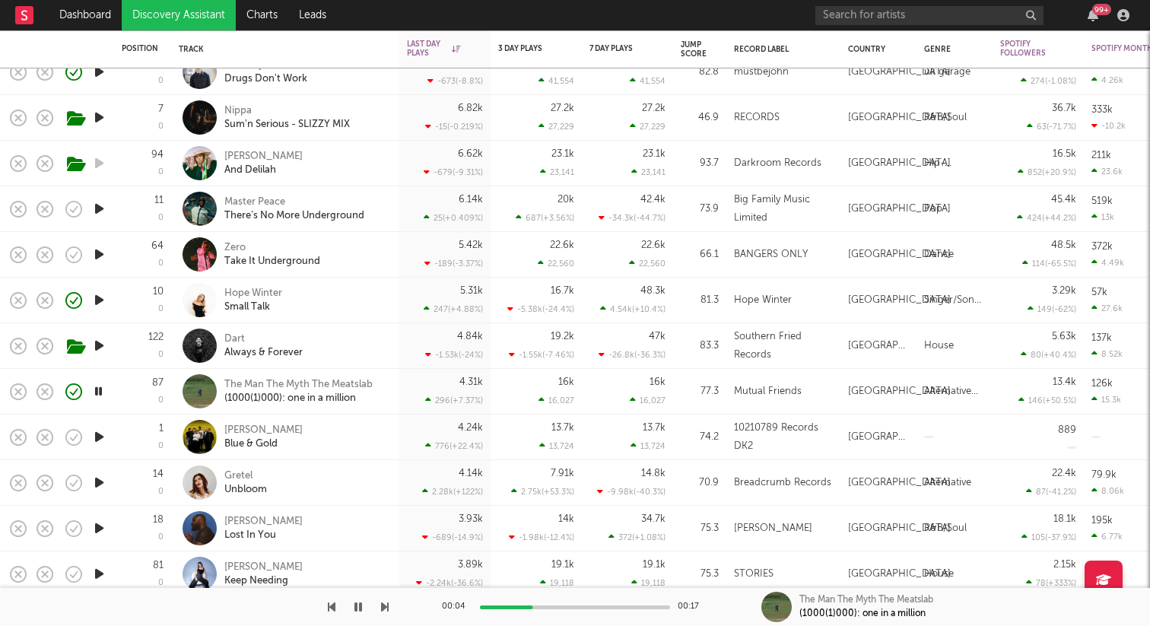
click at [97, 434] on icon "button" at bounding box center [99, 437] width 16 height 19
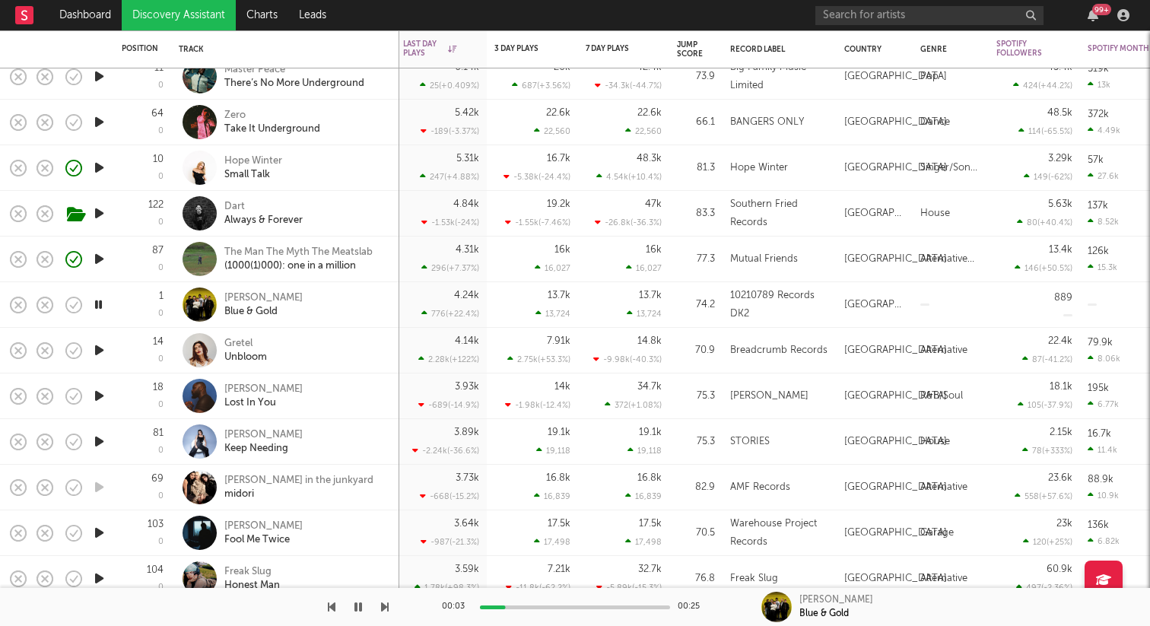
click at [100, 393] on icon "button" at bounding box center [99, 396] width 16 height 19
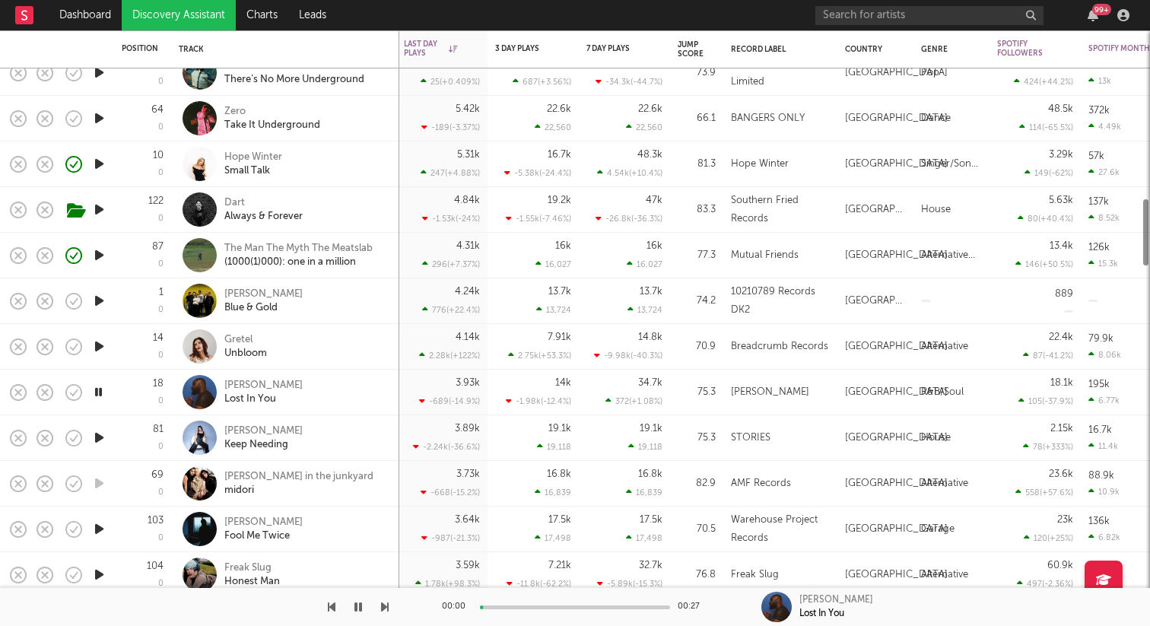
click at [95, 441] on icon "button" at bounding box center [99, 437] width 16 height 19
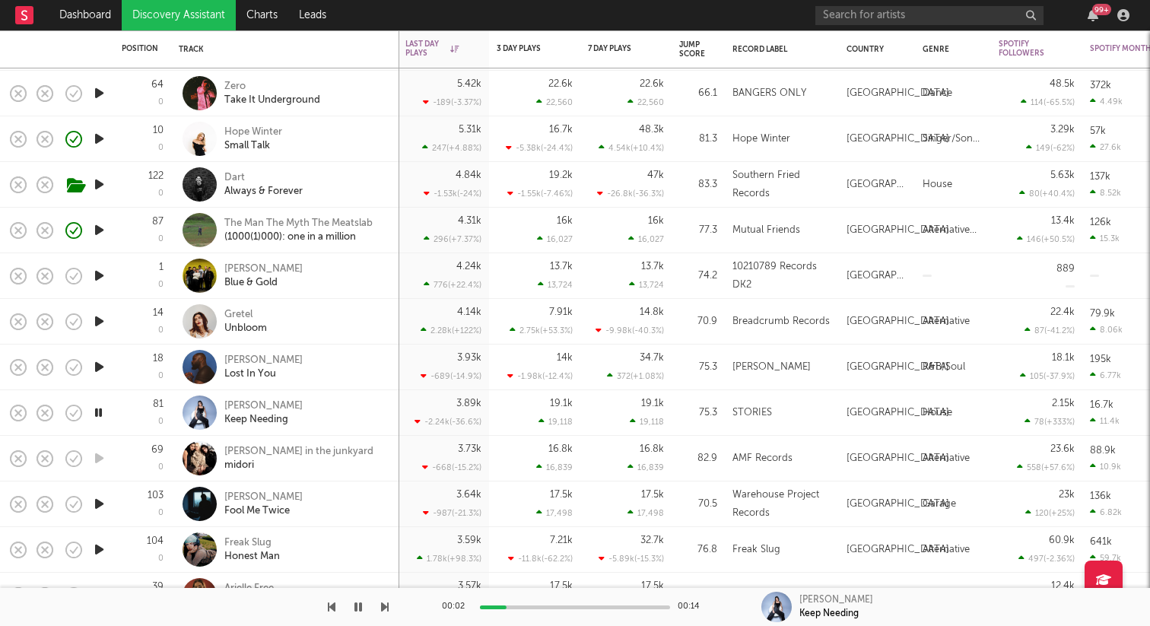
click at [100, 496] on icon "button" at bounding box center [99, 504] width 16 height 19
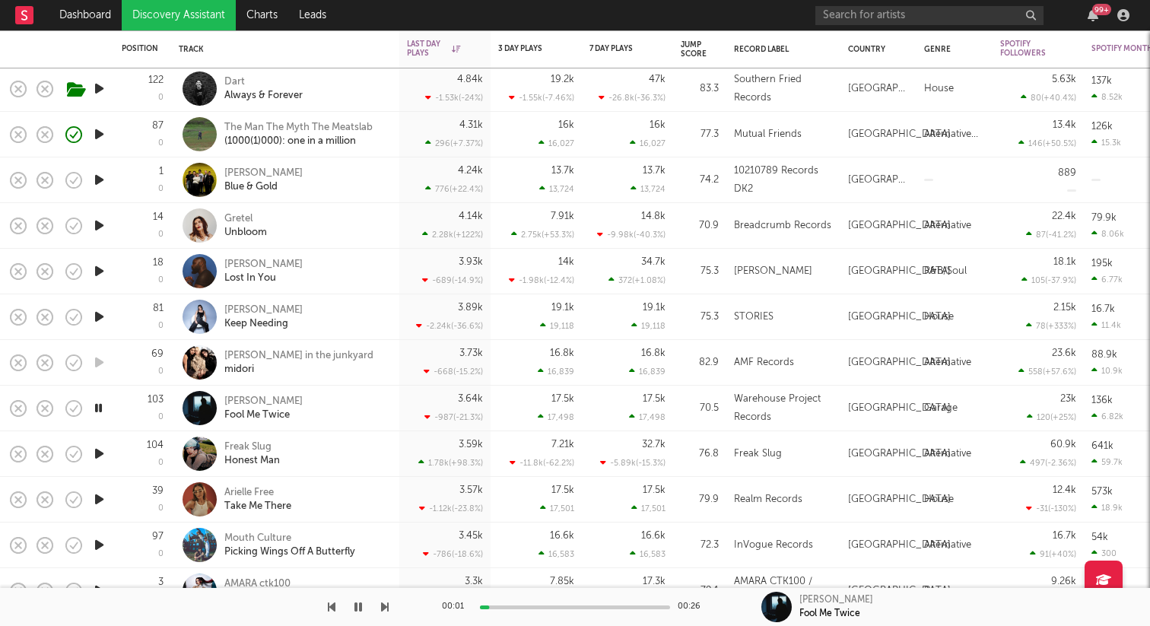
click at [95, 452] on icon "button" at bounding box center [99, 453] width 16 height 19
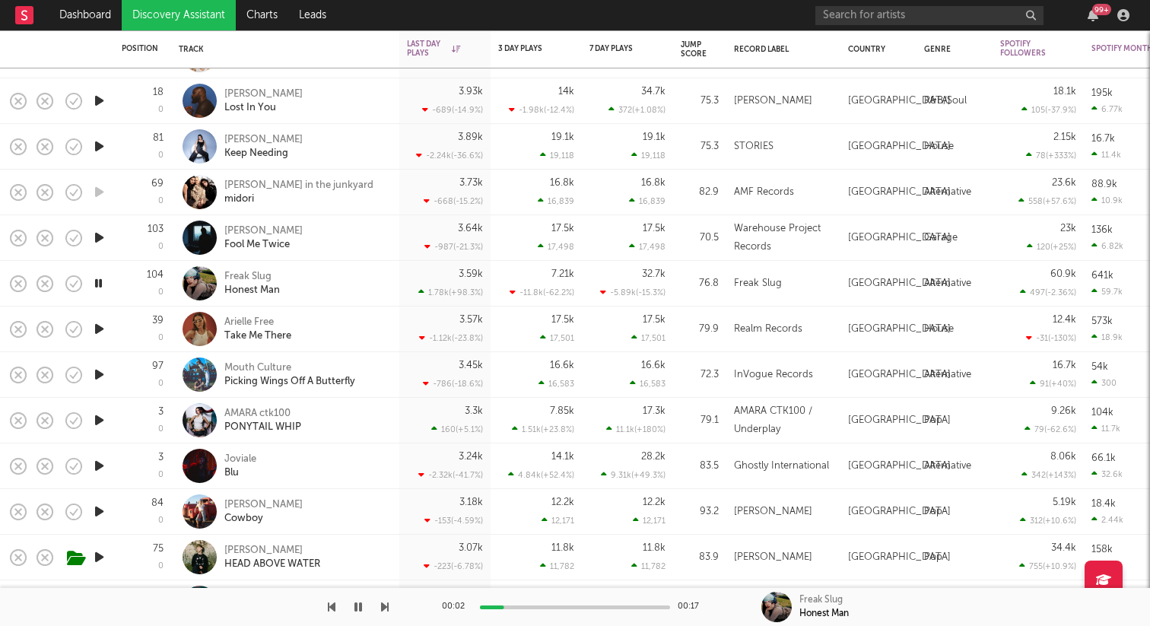
click at [97, 330] on icon "button" at bounding box center [99, 329] width 16 height 19
click at [102, 381] on icon "button" at bounding box center [99, 374] width 16 height 19
click at [94, 421] on icon "button" at bounding box center [99, 420] width 16 height 19
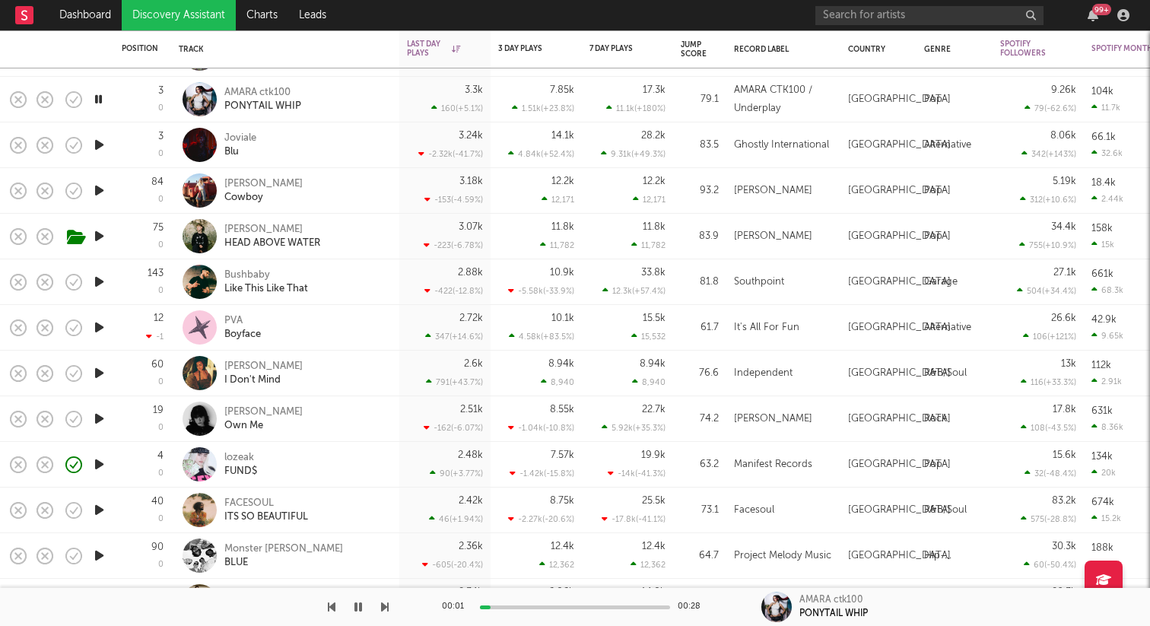
click at [95, 333] on icon "button" at bounding box center [99, 327] width 16 height 19
click at [103, 422] on icon "button" at bounding box center [109, 420] width 19 height 17
click at [98, 415] on icon "button" at bounding box center [99, 418] width 16 height 19
click at [98, 464] on icon "button" at bounding box center [99, 464] width 16 height 19
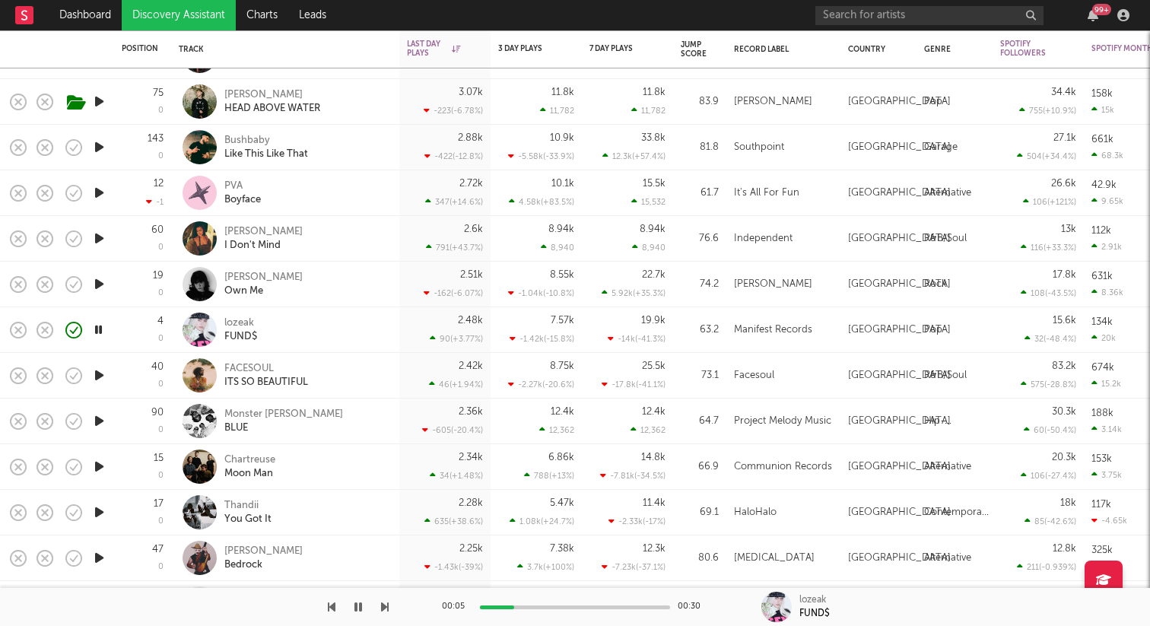
click at [103, 374] on icon "button" at bounding box center [99, 375] width 16 height 19
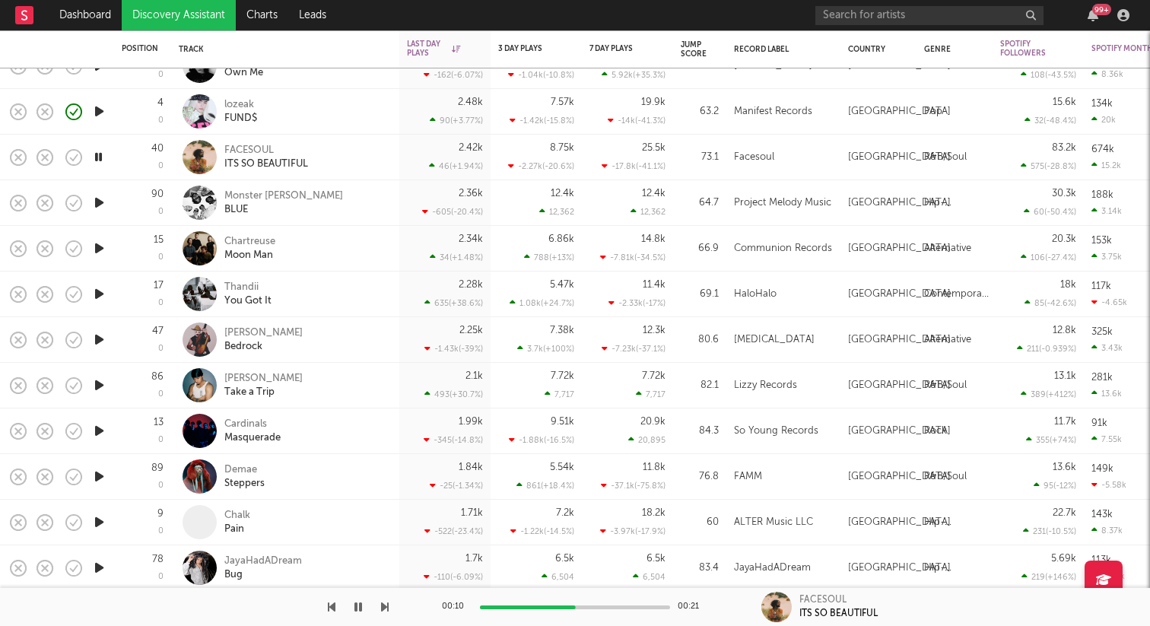
click at [98, 210] on icon "button" at bounding box center [99, 202] width 16 height 19
click at [100, 249] on icon "button" at bounding box center [99, 248] width 16 height 19
click at [100, 295] on icon "button" at bounding box center [99, 294] width 16 height 19
click at [97, 336] on icon "button" at bounding box center [99, 339] width 16 height 19
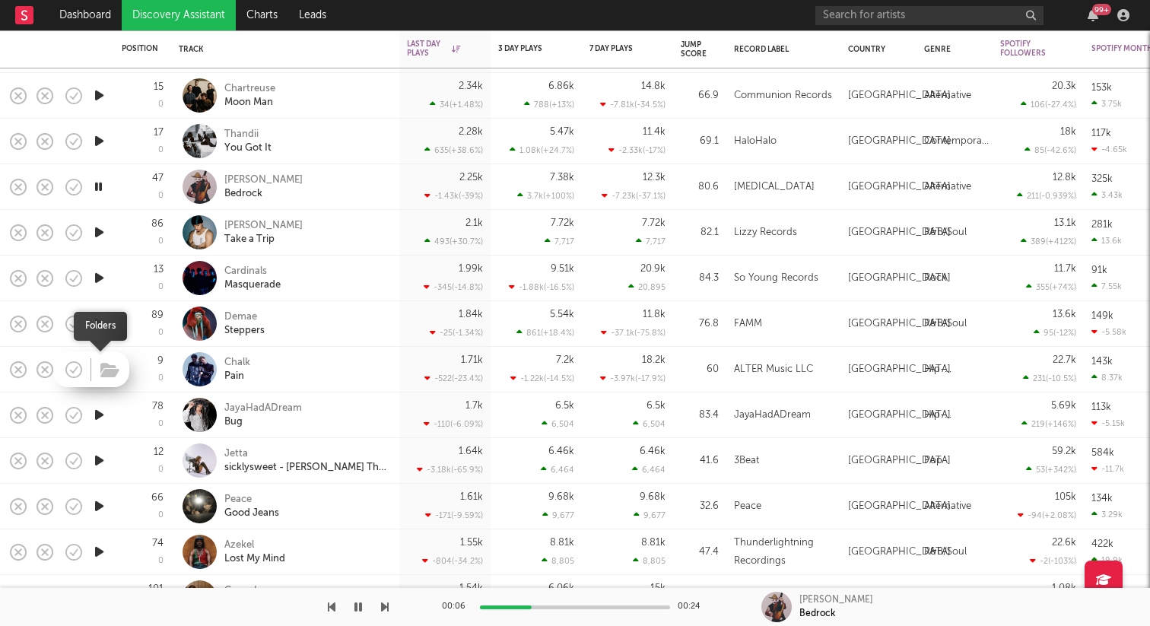
click at [97, 374] on span at bounding box center [107, 369] width 27 height 27
click at [104, 372] on icon "button" at bounding box center [99, 369] width 16 height 19
click at [101, 417] on icon "button" at bounding box center [99, 415] width 16 height 19
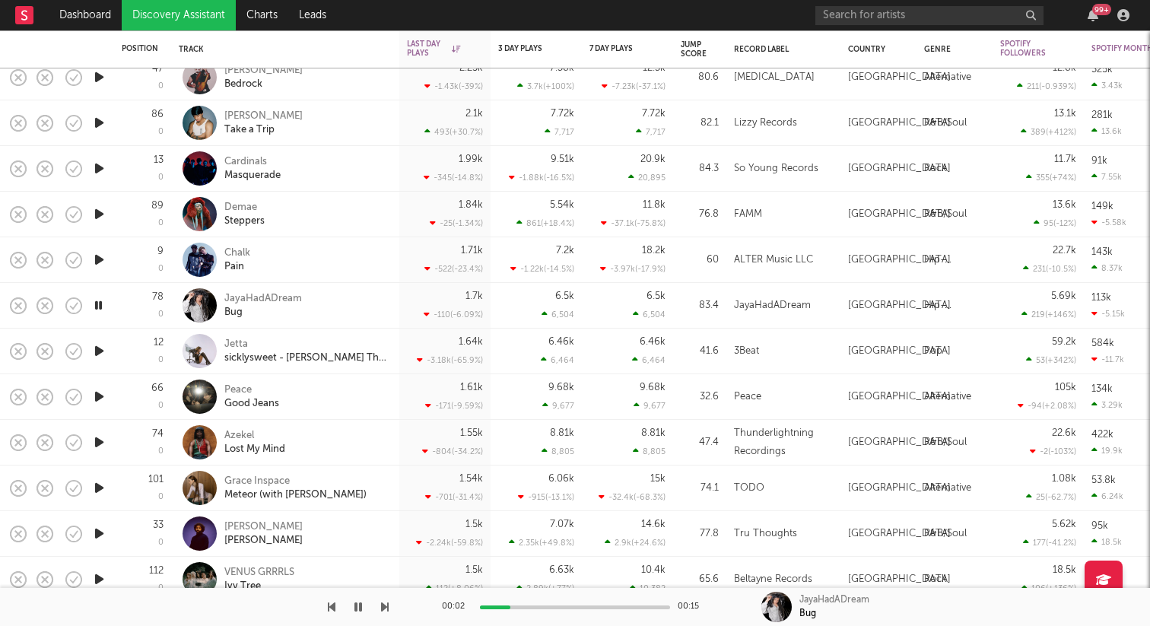
click at [97, 393] on icon "button" at bounding box center [99, 396] width 16 height 19
